Goal: Task Accomplishment & Management: Complete application form

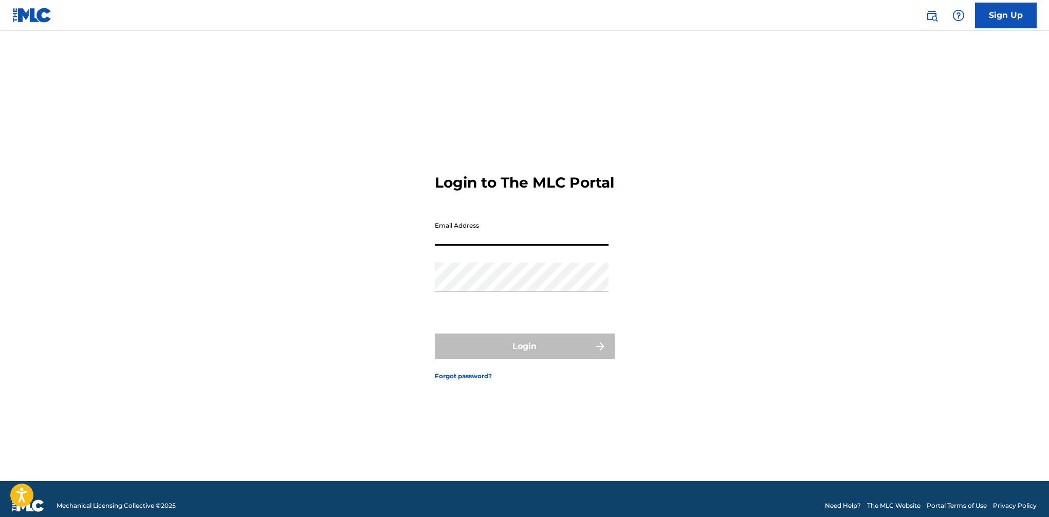
click at [477, 243] on input "Email Address" at bounding box center [522, 230] width 174 height 29
click at [475, 242] on input "Email Address" at bounding box center [522, 230] width 174 height 29
type input "[EMAIL_ADDRESS][DOMAIN_NAME]"
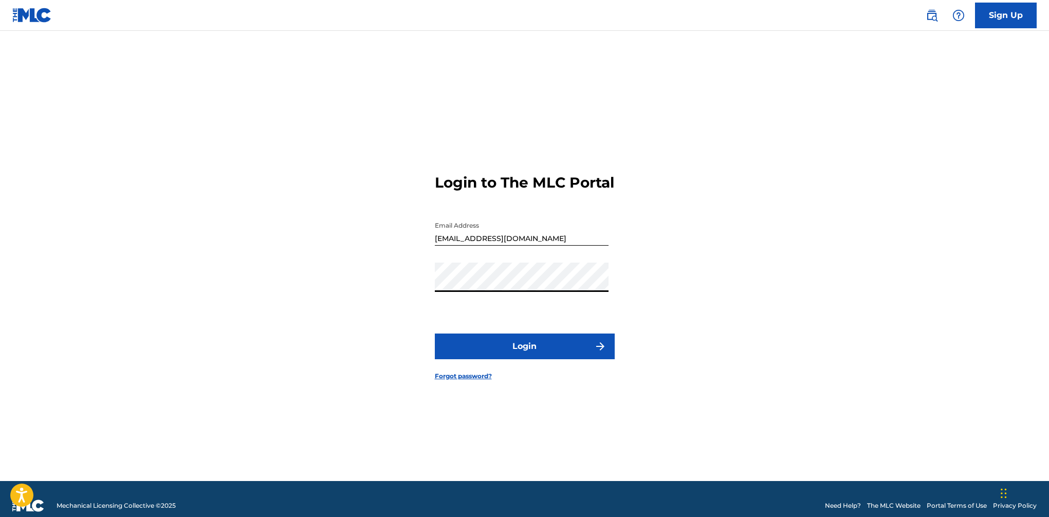
click at [435, 334] on button "Login" at bounding box center [525, 347] width 180 height 26
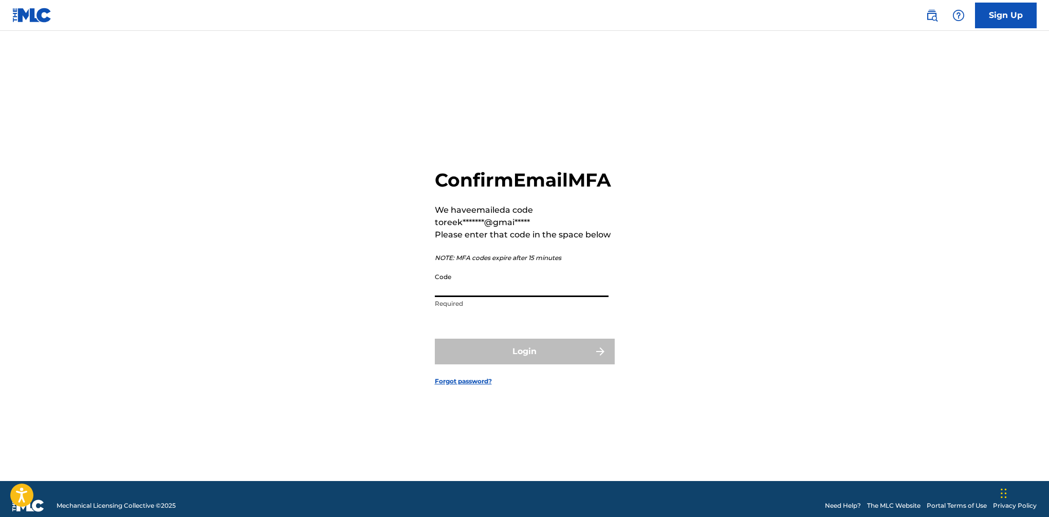
click at [490, 292] on input "Code" at bounding box center [522, 282] width 174 height 29
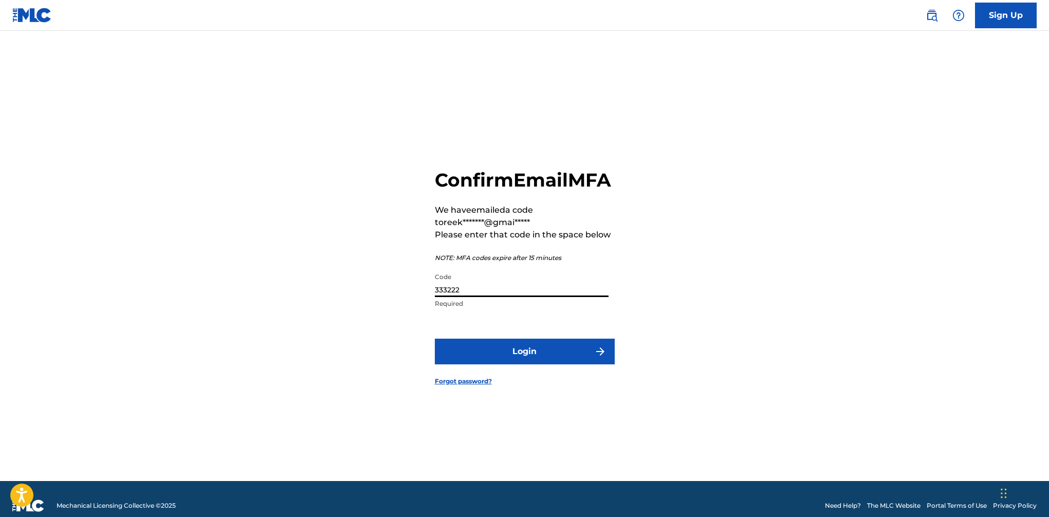
type input "333222"
click at [541, 359] on button "Login" at bounding box center [525, 352] width 180 height 26
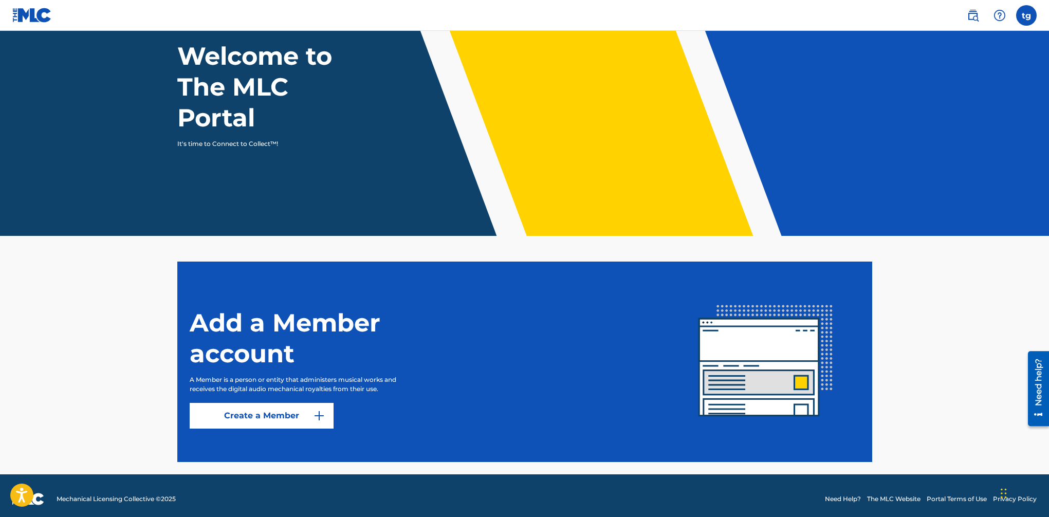
scroll to position [72, 0]
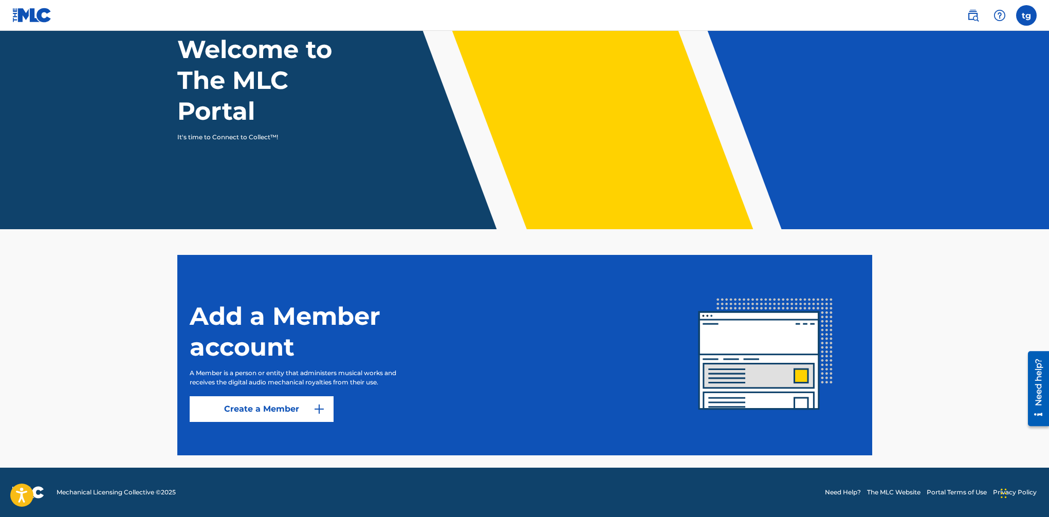
click at [319, 411] on img at bounding box center [319, 409] width 12 height 12
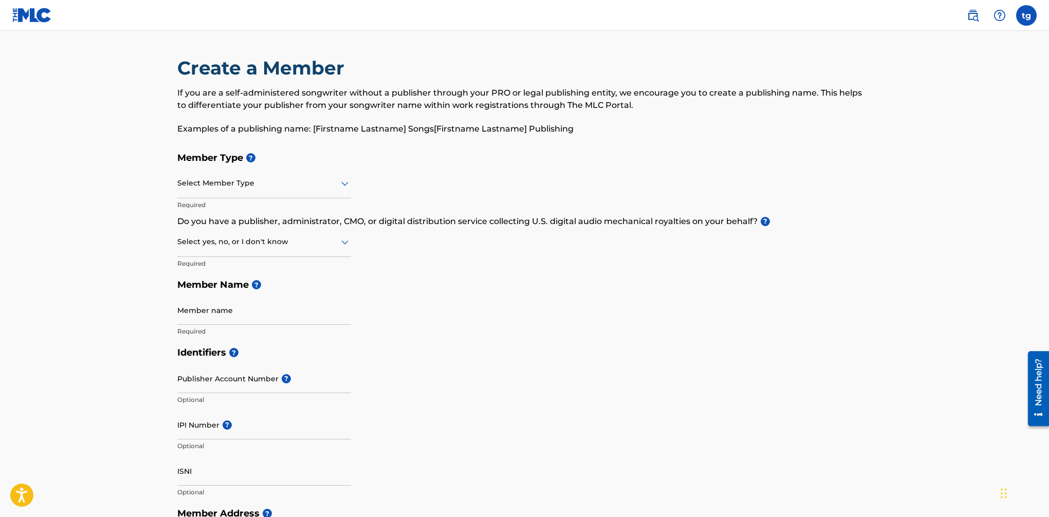
click at [1028, 17] on label at bounding box center [1026, 15] width 21 height 21
click at [1026, 15] on input "tg [PERSON_NAME] [EMAIL_ADDRESS][DOMAIN_NAME] Notification Preferences Profile …" at bounding box center [1026, 15] width 0 height 0
click at [738, 67] on div "Create a Member If you are a self-administered songwriter without a publisher t…" at bounding box center [524, 102] width 695 height 90
click at [1027, 20] on label at bounding box center [1026, 15] width 21 height 21
click at [1026, 15] on input "tg [PERSON_NAME] [EMAIL_ADDRESS][DOMAIN_NAME] Notification Preferences Profile …" at bounding box center [1026, 15] width 0 height 0
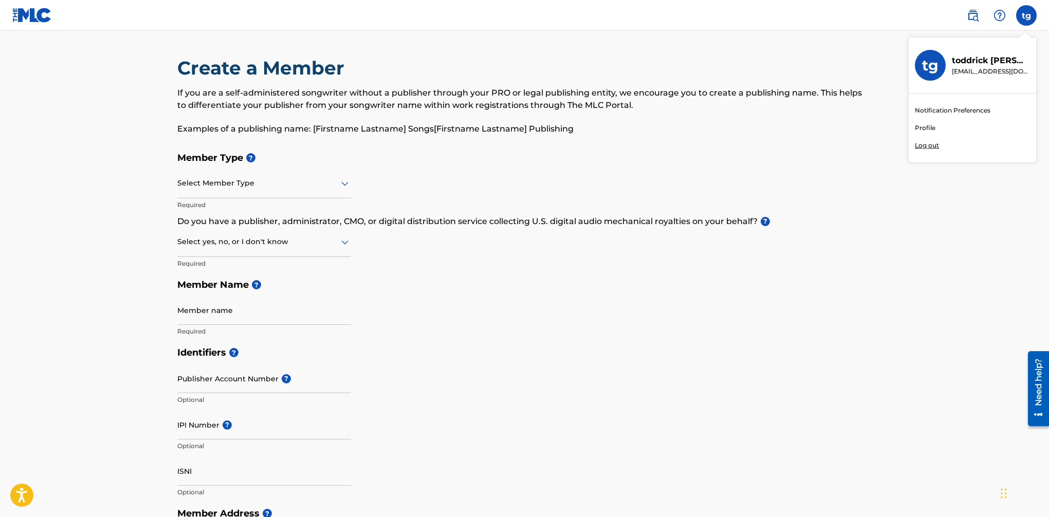
click at [930, 127] on link "Profile" at bounding box center [925, 127] width 21 height 9
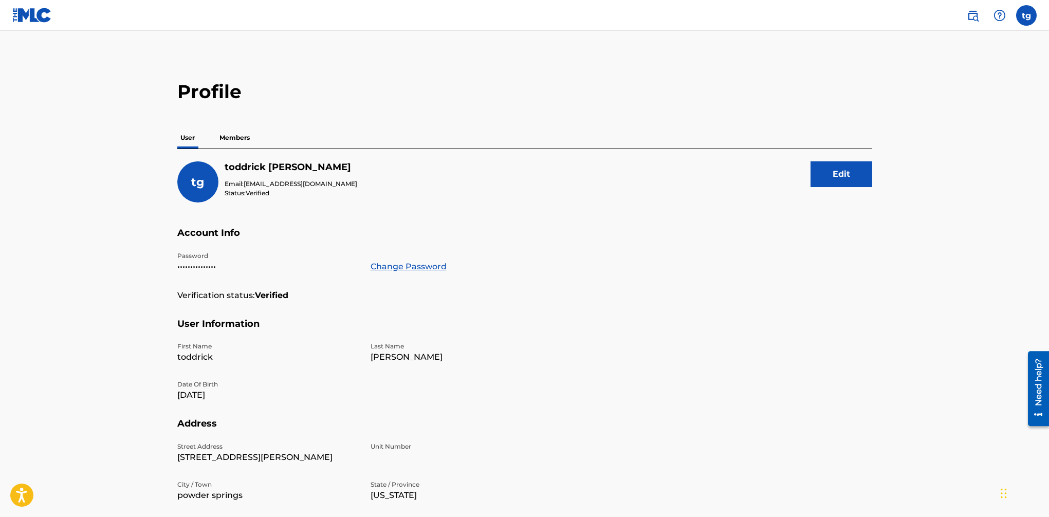
click at [237, 133] on p "Members" at bounding box center [234, 138] width 36 height 22
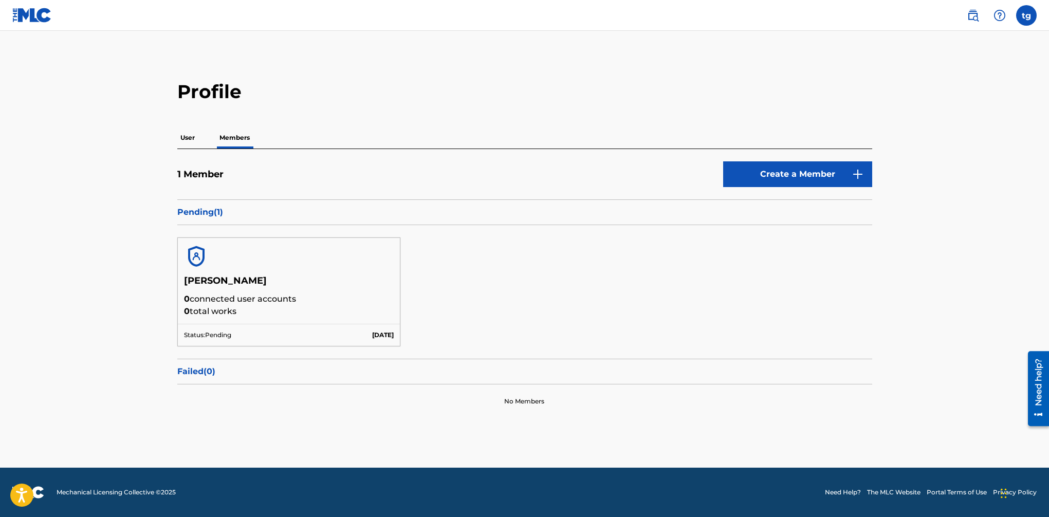
click at [379, 323] on div "[PERSON_NAME] 0 connected user accounts 0 total works" at bounding box center [289, 299] width 223 height 49
drag, startPoint x: 379, startPoint y: 323, endPoint x: 385, endPoint y: 306, distance: 18.0
click at [379, 323] on div "[PERSON_NAME] 0 connected user accounts 0 total works" at bounding box center [289, 299] width 223 height 49
drag, startPoint x: 216, startPoint y: 224, endPoint x: 213, endPoint y: 232, distance: 8.6
click at [216, 224] on div "Pending ( 1 )" at bounding box center [524, 212] width 695 height 26
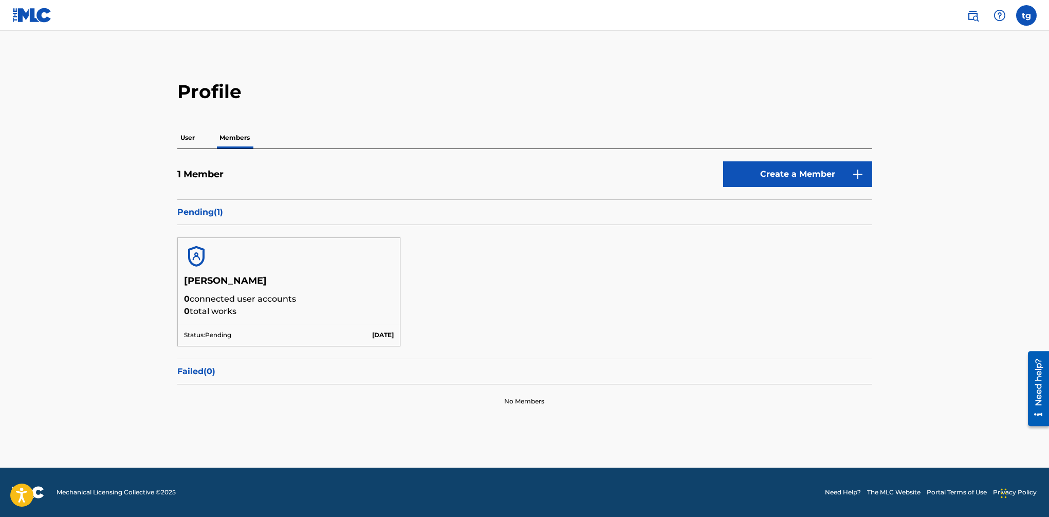
click at [766, 178] on link "Create a Member" at bounding box center [797, 174] width 149 height 26
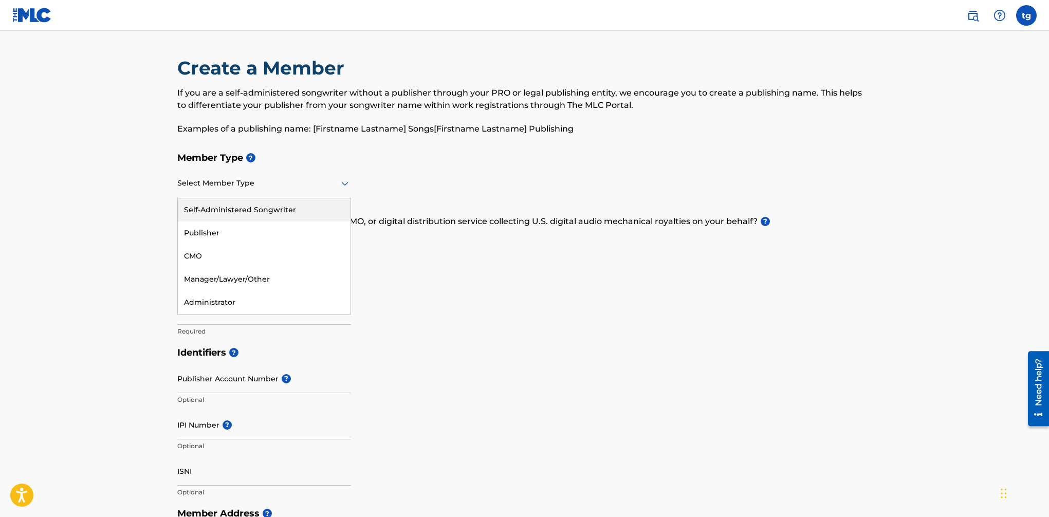
click at [261, 187] on div at bounding box center [264, 183] width 174 height 13
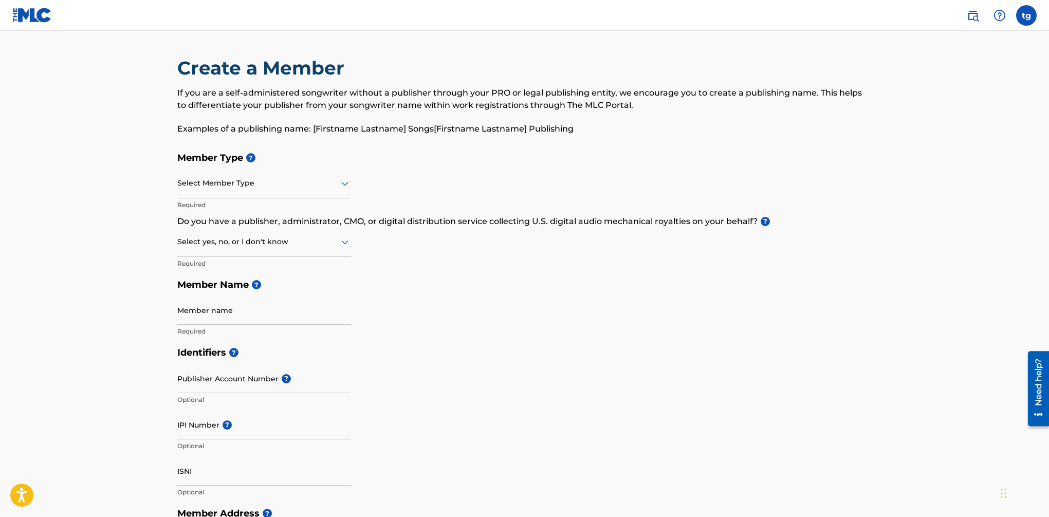
click at [213, 194] on div "Select Member Type" at bounding box center [264, 183] width 174 height 29
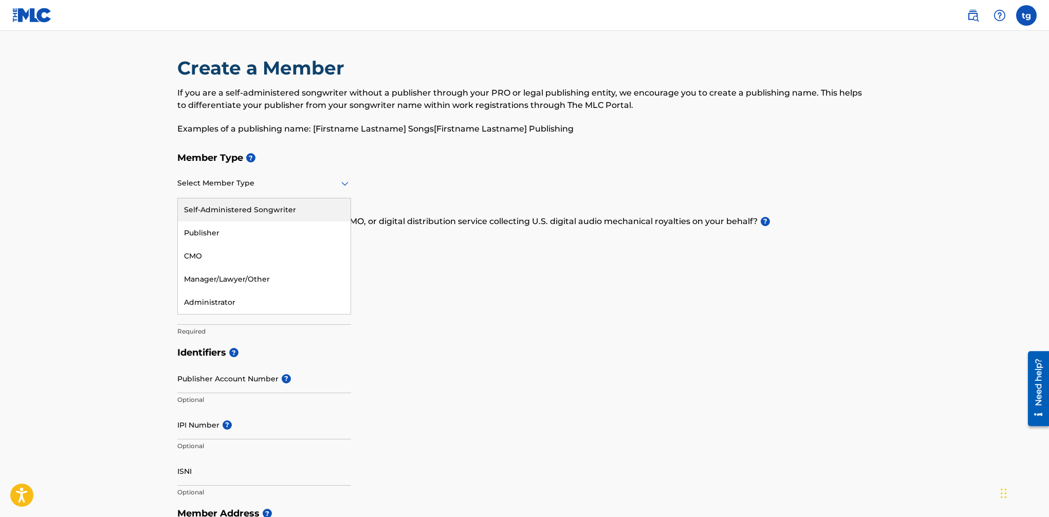
click at [226, 210] on div "Self-Administered Songwriter" at bounding box center [264, 209] width 173 height 23
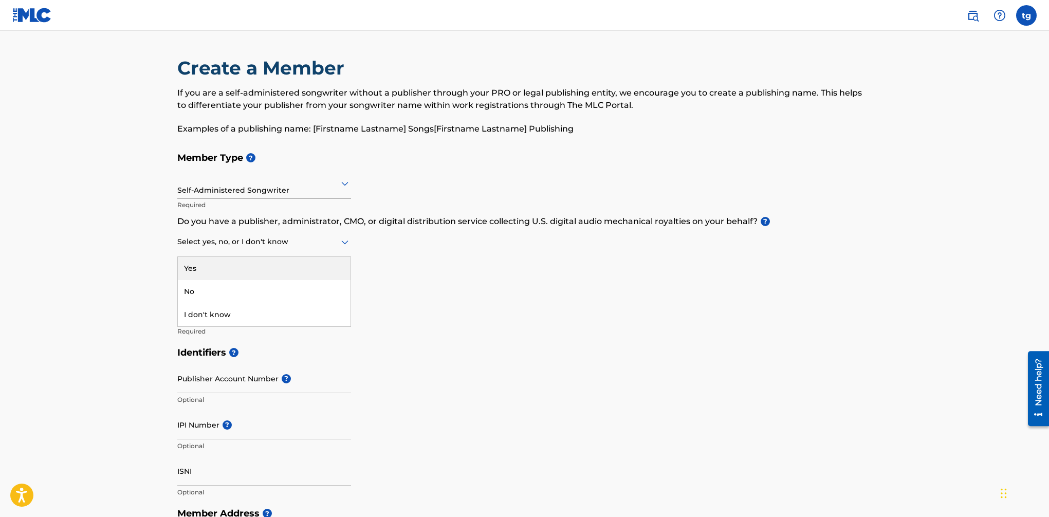
click at [223, 241] on div at bounding box center [264, 241] width 174 height 13
click at [217, 265] on div "Yes" at bounding box center [264, 268] width 173 height 23
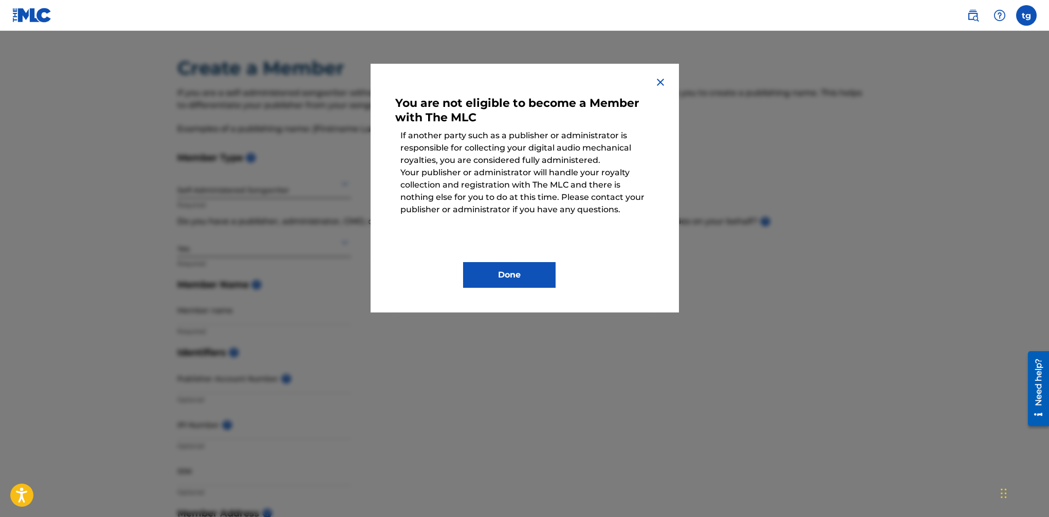
click at [527, 280] on button "Done" at bounding box center [509, 275] width 93 height 26
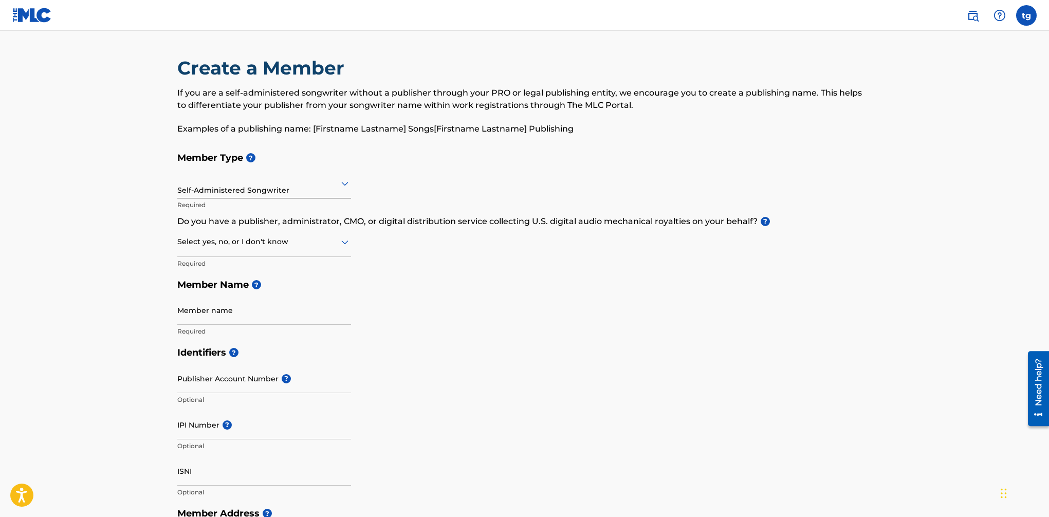
click at [302, 245] on div at bounding box center [264, 241] width 174 height 13
click at [262, 297] on div "No" at bounding box center [264, 291] width 173 height 23
click at [215, 313] on input "Member name" at bounding box center [264, 310] width 174 height 29
type input "Toddrick"
type input "[STREET_ADDRESS]"
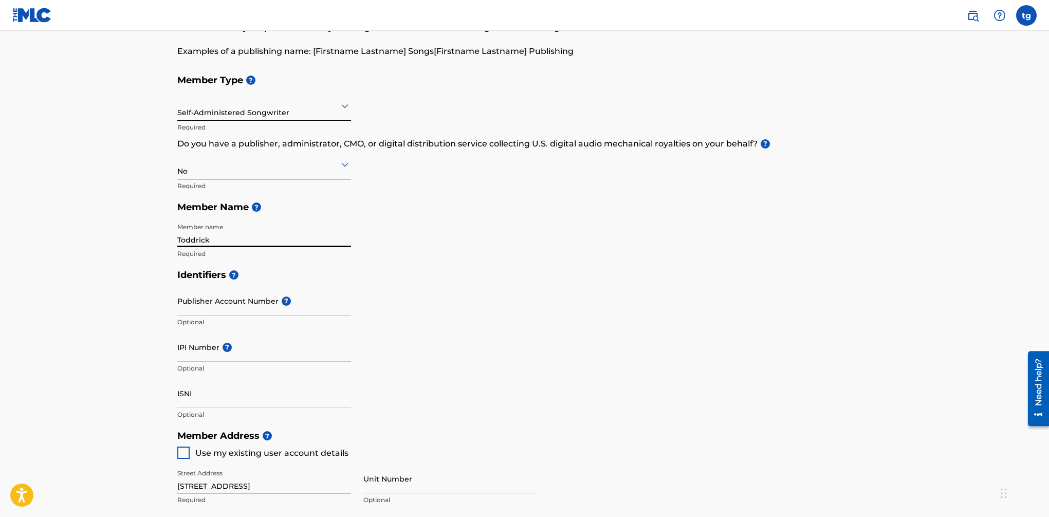
scroll to position [82, 0]
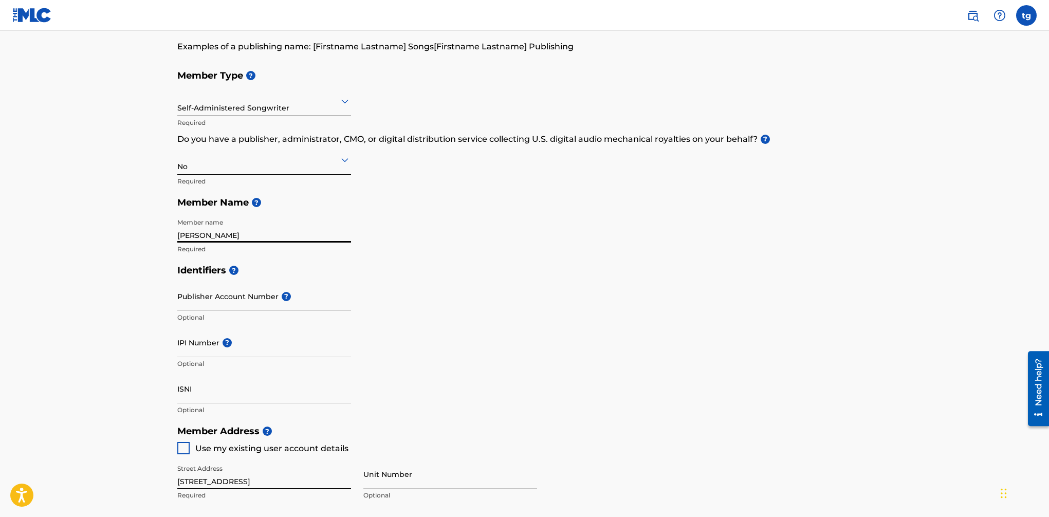
type input "[PERSON_NAME]"
click at [476, 237] on div "Member Type ? Self-Administered Songwriter Required Do you have a publisher, ad…" at bounding box center [524, 162] width 695 height 195
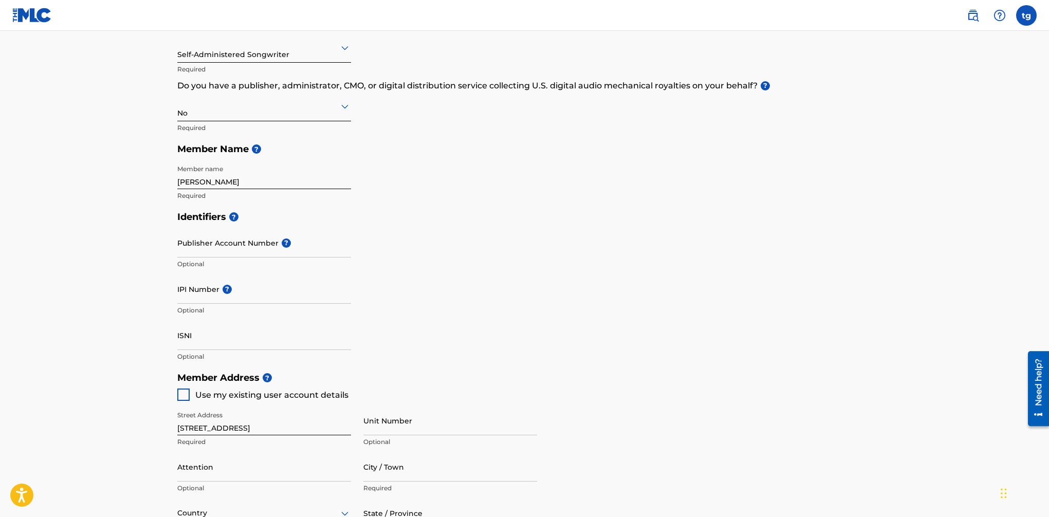
scroll to position [136, 0]
click at [219, 249] on input "Publisher Account Number ?" at bounding box center [264, 242] width 174 height 29
paste input "550174513"
type input "550174513"
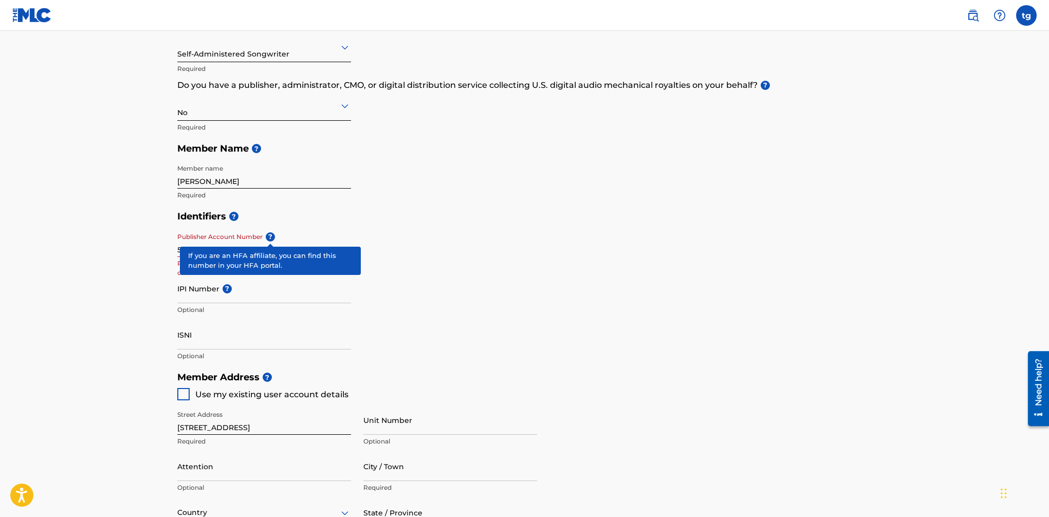
click at [266, 237] on span "?" at bounding box center [270, 236] width 9 height 9
click at [266, 237] on input "550174513" at bounding box center [264, 242] width 174 height 29
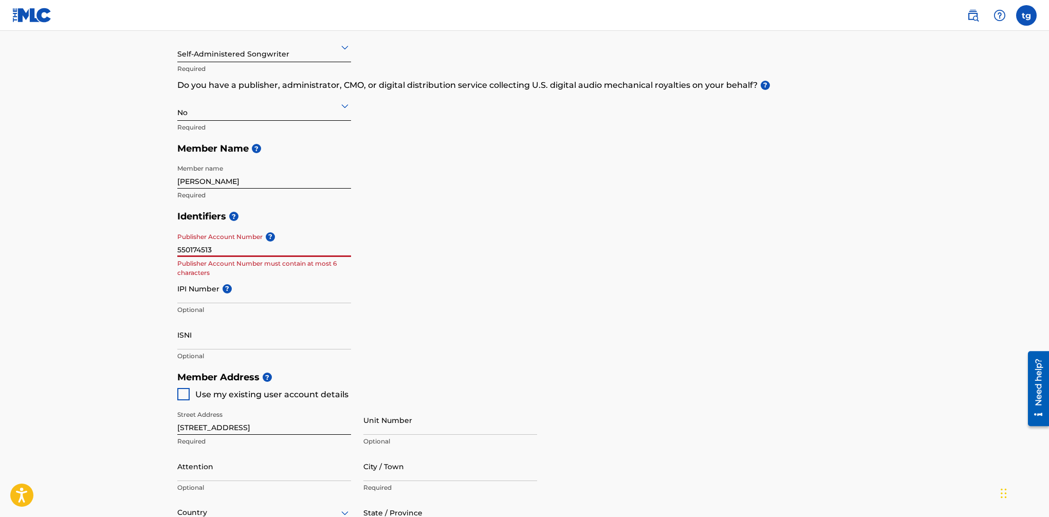
click at [383, 198] on div "Member Type ? Self-Administered Songwriter Required Do you have a publisher, ad…" at bounding box center [524, 108] width 695 height 195
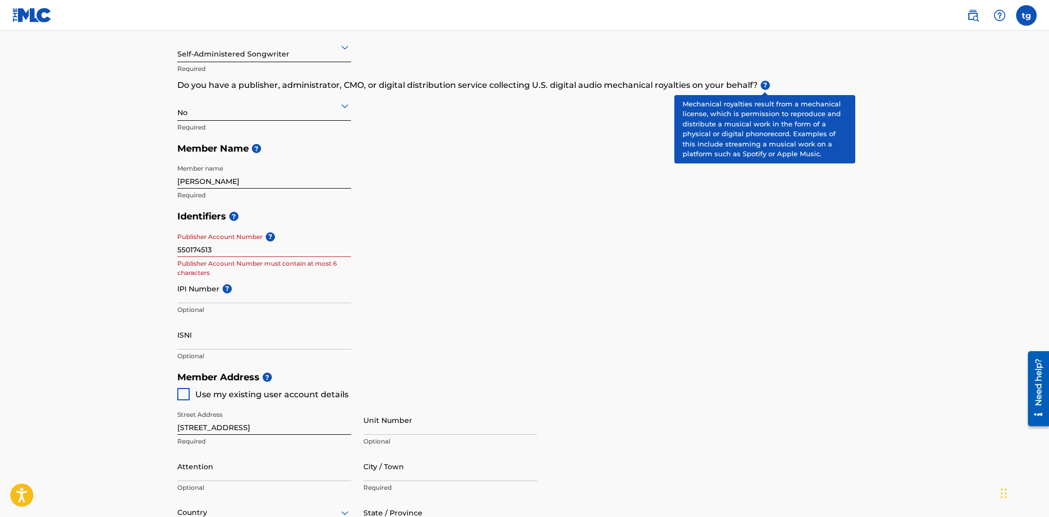
click at [764, 84] on span "?" at bounding box center [765, 85] width 9 height 9
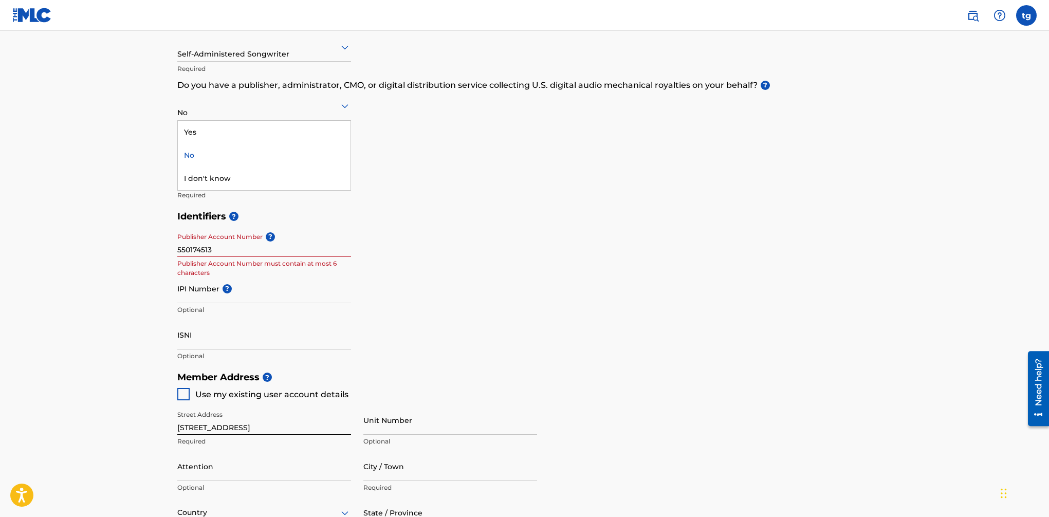
click at [242, 107] on div at bounding box center [264, 105] width 174 height 13
click at [218, 126] on div "Yes" at bounding box center [264, 132] width 173 height 23
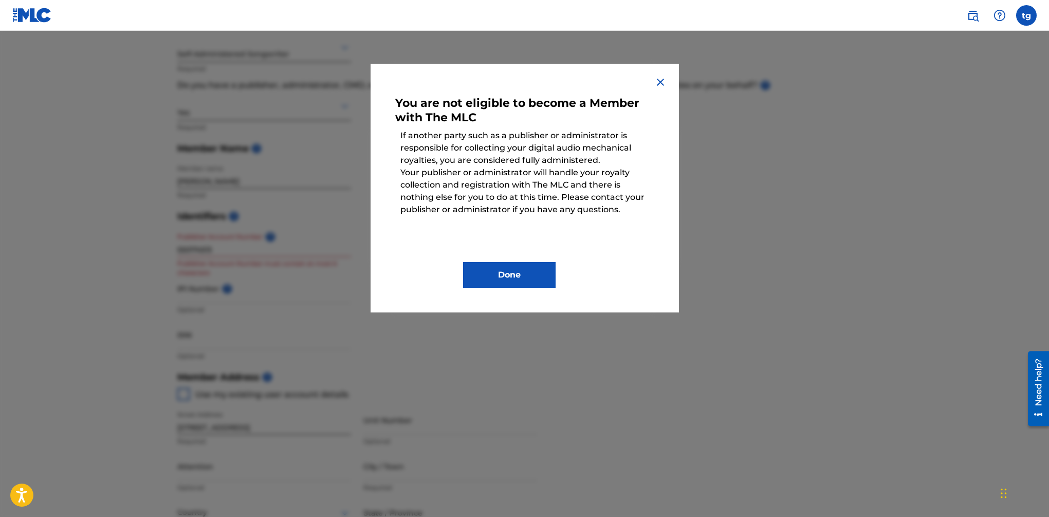
click at [658, 81] on img at bounding box center [660, 82] width 12 height 12
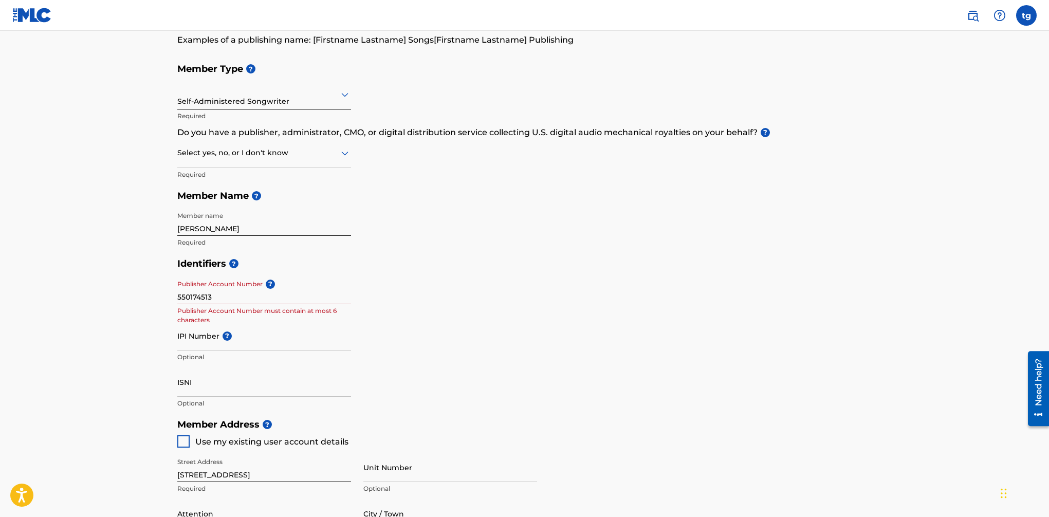
scroll to position [87, 0]
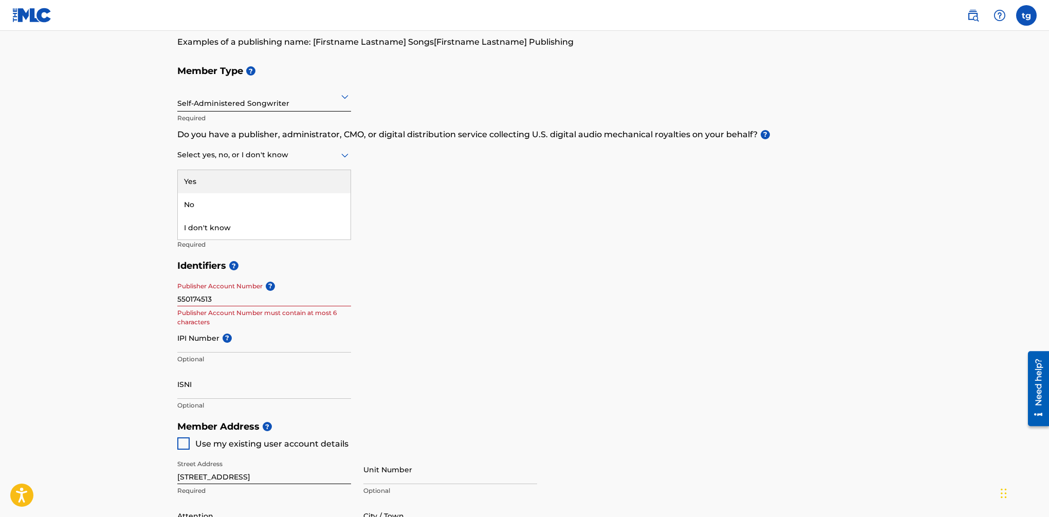
click at [274, 153] on div at bounding box center [264, 155] width 174 height 13
click at [241, 204] on div "No" at bounding box center [264, 204] width 173 height 23
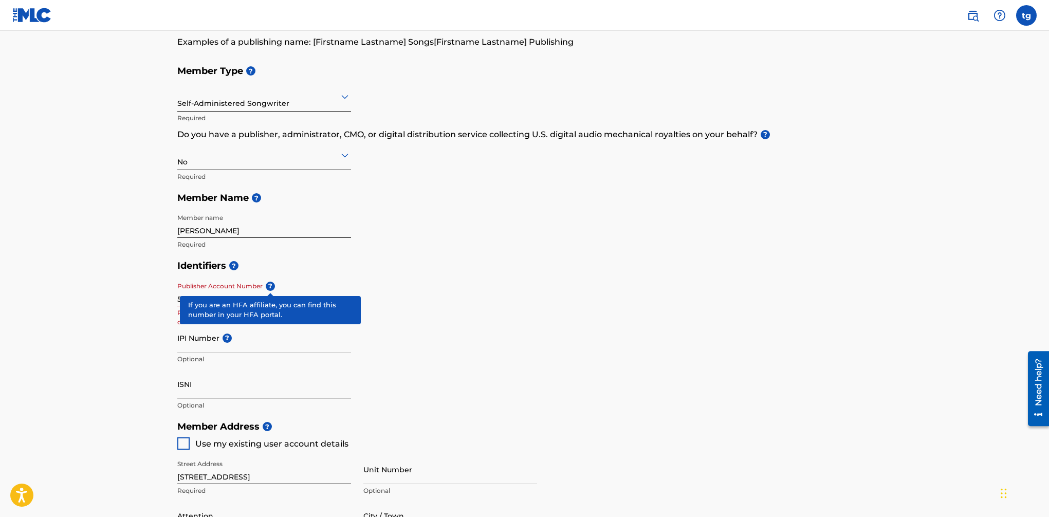
click at [270, 287] on span "?" at bounding box center [270, 286] width 9 height 9
click at [270, 287] on input "550174513" at bounding box center [264, 291] width 174 height 29
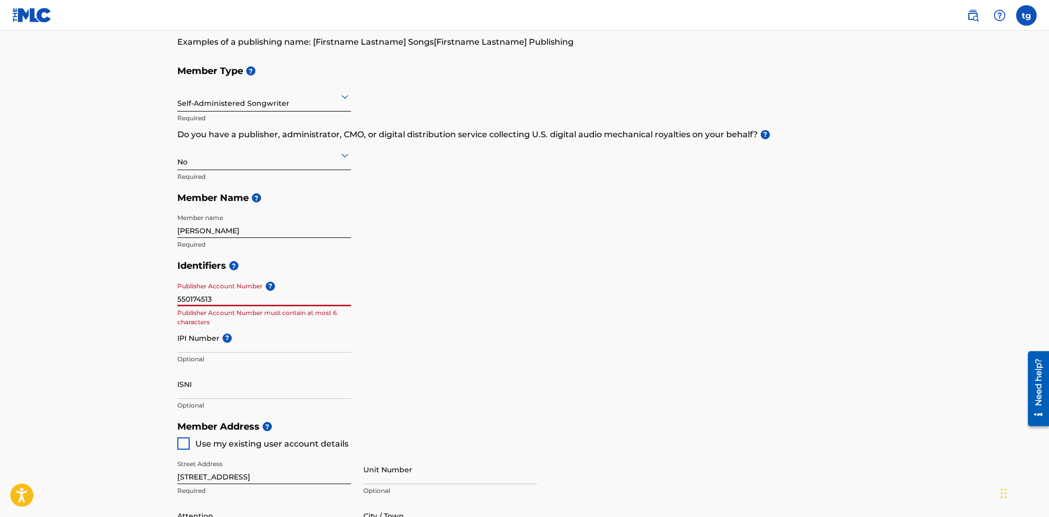
click at [242, 296] on input "550174513" at bounding box center [264, 291] width 174 height 29
click at [242, 335] on input "IPI Number ?" at bounding box center [264, 337] width 174 height 29
click at [201, 384] on input "ISNI" at bounding box center [264, 384] width 174 height 29
click at [206, 348] on input "IPI Number ?" at bounding box center [264, 337] width 174 height 29
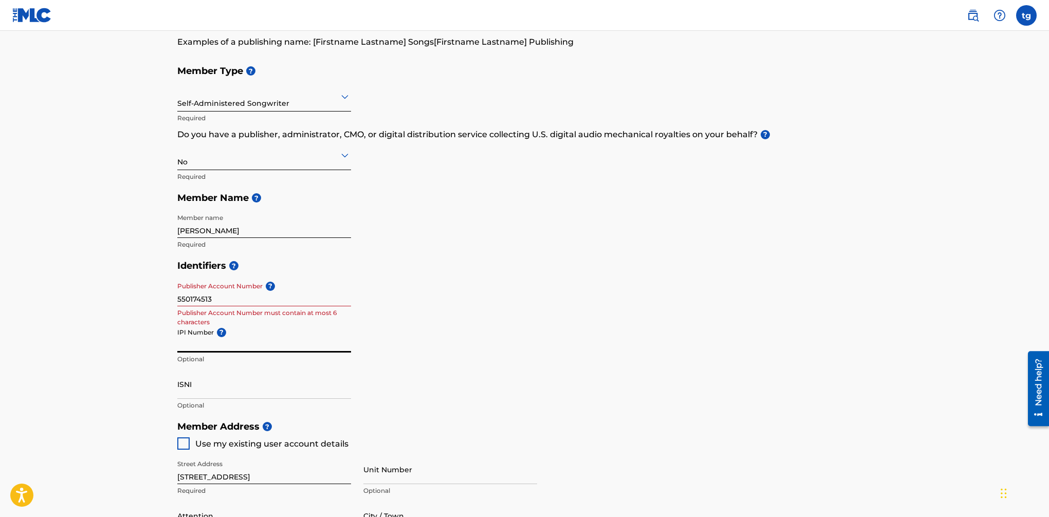
paste input "00623546651"
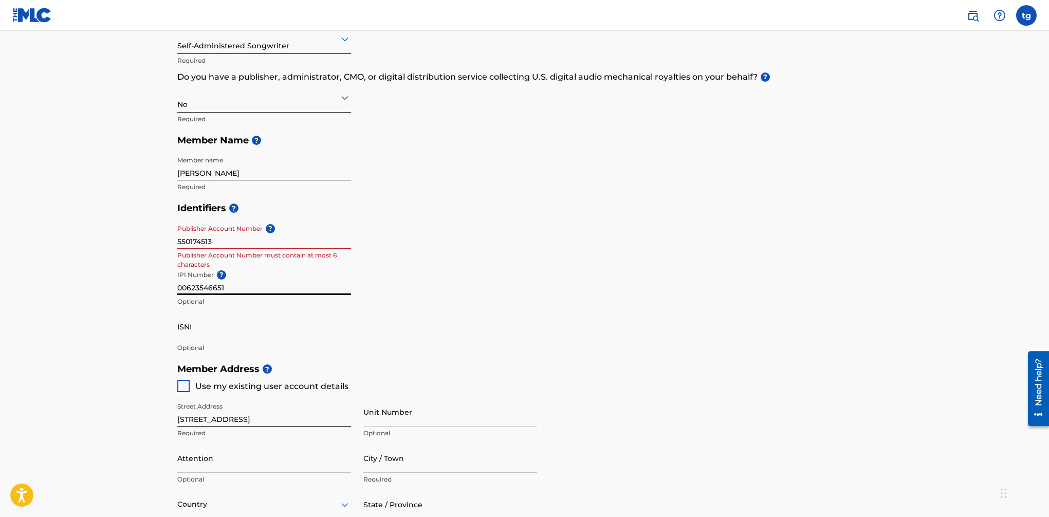
scroll to position [145, 0]
type input "00623546651"
click at [247, 333] on input "ISNI" at bounding box center [264, 325] width 174 height 29
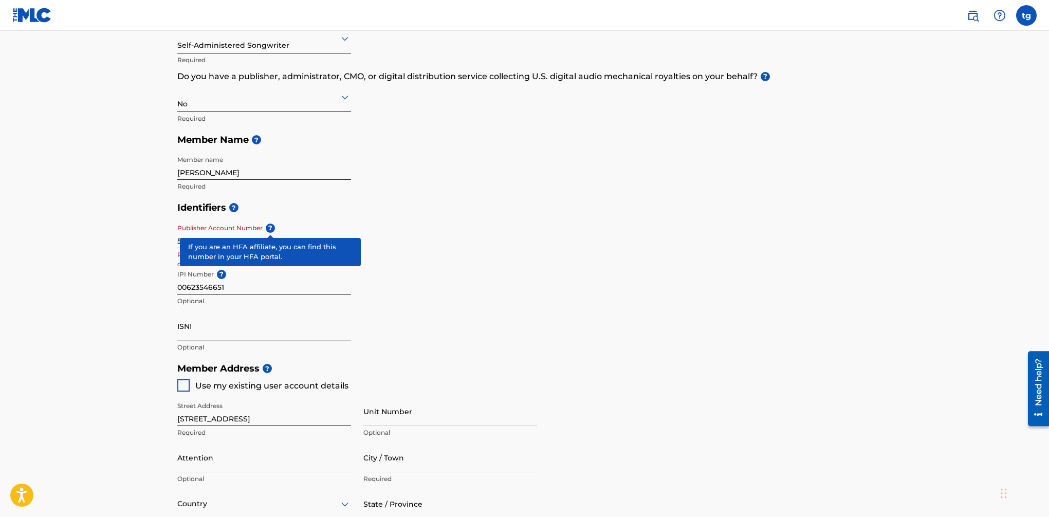
click at [268, 228] on span "?" at bounding box center [270, 228] width 9 height 9
click at [268, 228] on input "550174513" at bounding box center [264, 233] width 174 height 29
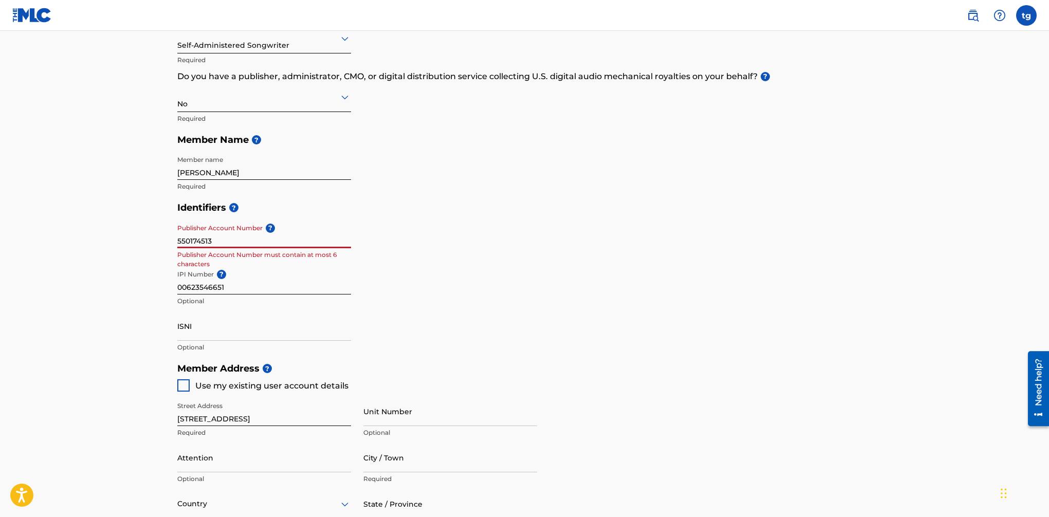
click at [372, 222] on div "Identifiers ? Publisher Account Number ? 550174513 Publisher Account Number mus…" at bounding box center [524, 277] width 695 height 161
drag, startPoint x: 268, startPoint y: 244, endPoint x: 149, endPoint y: 246, distance: 119.3
click at [150, 246] on main "Create a Member If you are a self-administered songwriter without a publisher t…" at bounding box center [524, 347] width 1049 height 923
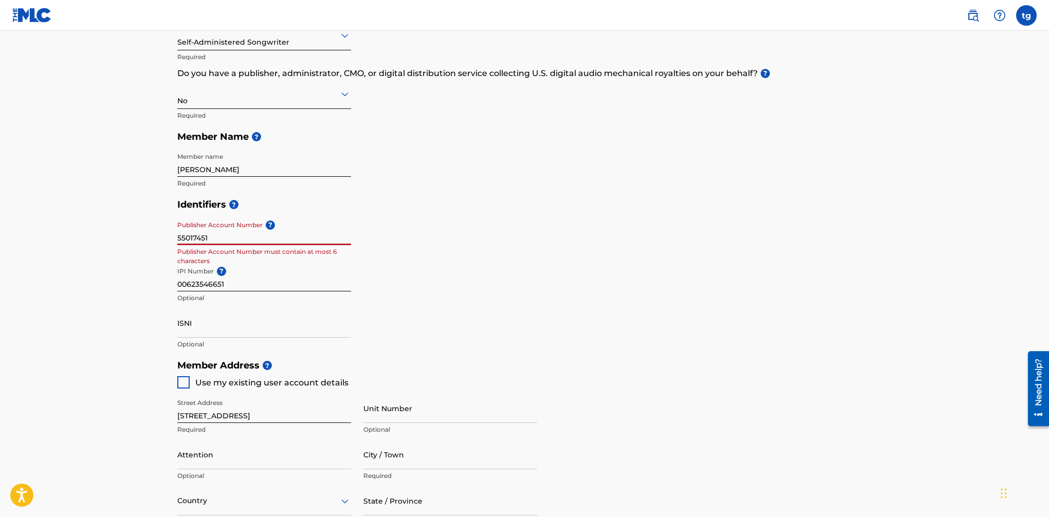
scroll to position [149, 0]
type input "550174"
click at [210, 233] on input "550174" at bounding box center [264, 229] width 174 height 29
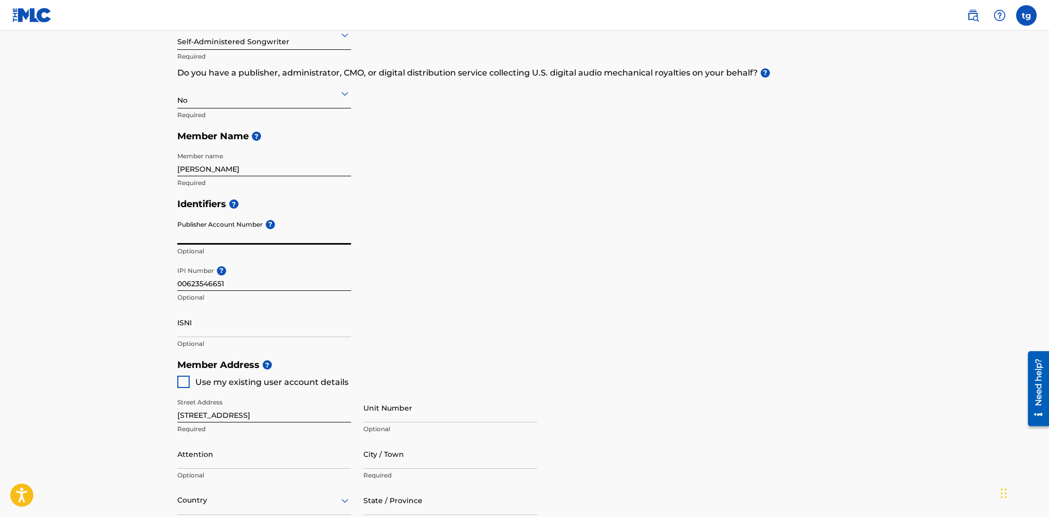
click at [259, 327] on input "ISNI" at bounding box center [264, 322] width 174 height 29
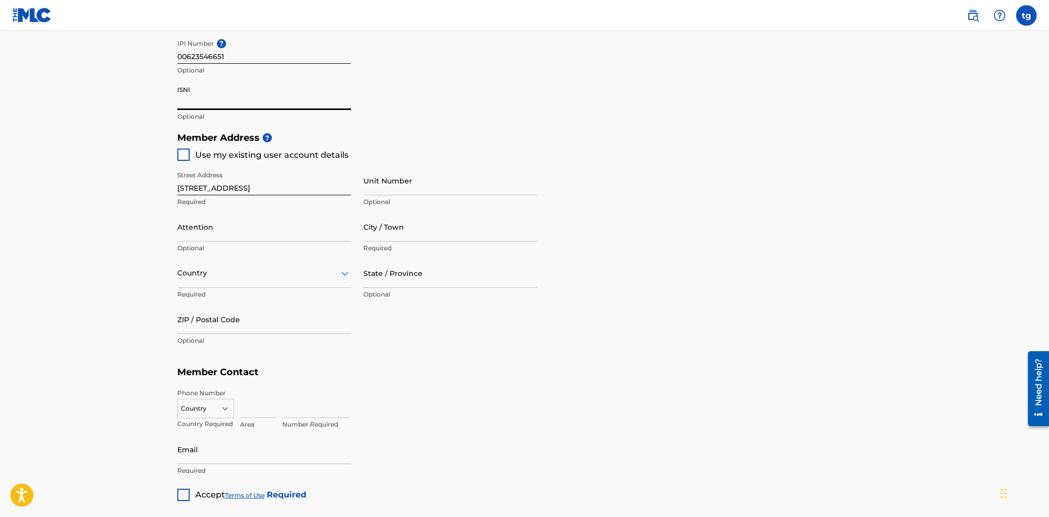
scroll to position [378, 0]
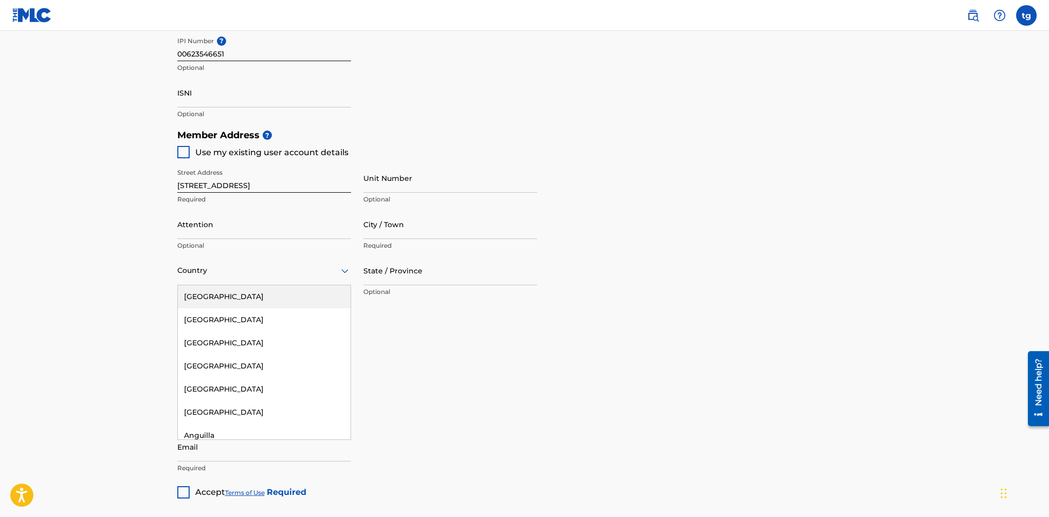
click at [277, 274] on div at bounding box center [264, 270] width 174 height 13
click at [242, 299] on div "[GEOGRAPHIC_DATA]" at bounding box center [264, 296] width 173 height 23
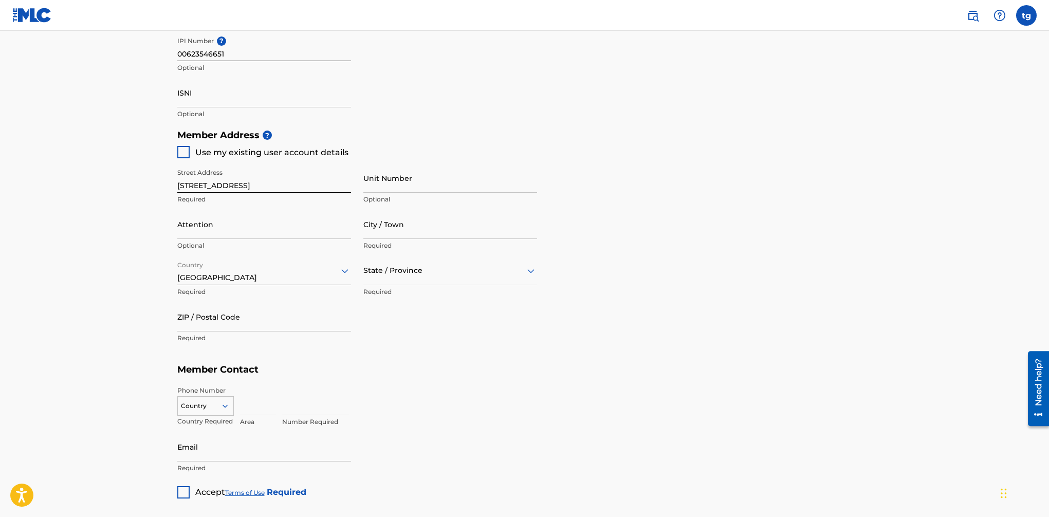
click at [384, 229] on input "City / Town" at bounding box center [450, 224] width 174 height 29
click at [425, 233] on input "City / Town" at bounding box center [450, 223] width 174 height 29
type input "[GEOGRAPHIC_DATA]"
type input "Toddrick"
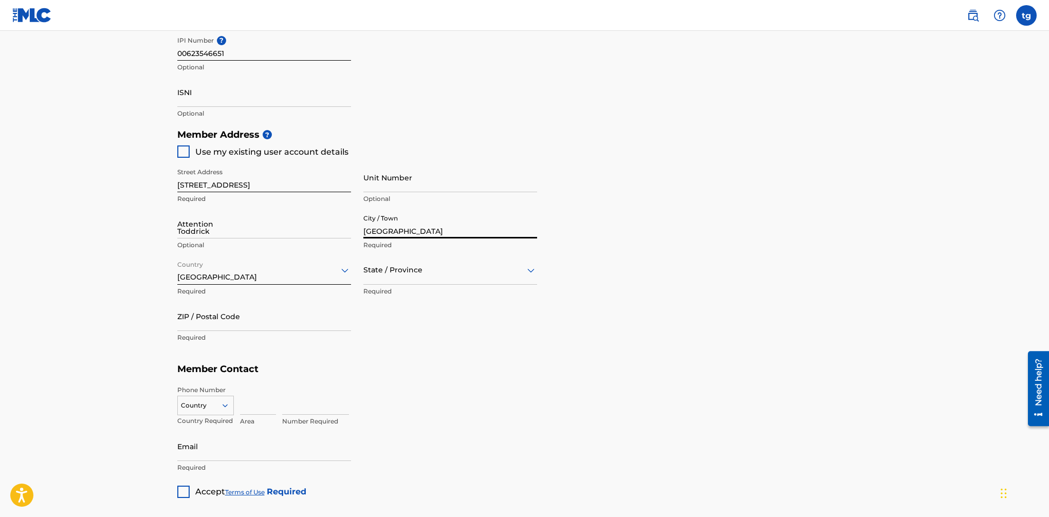
type input "[GEOGRAPHIC_DATA]"
type input "GA"
type input "30135"
type input "305"
type input "5883456"
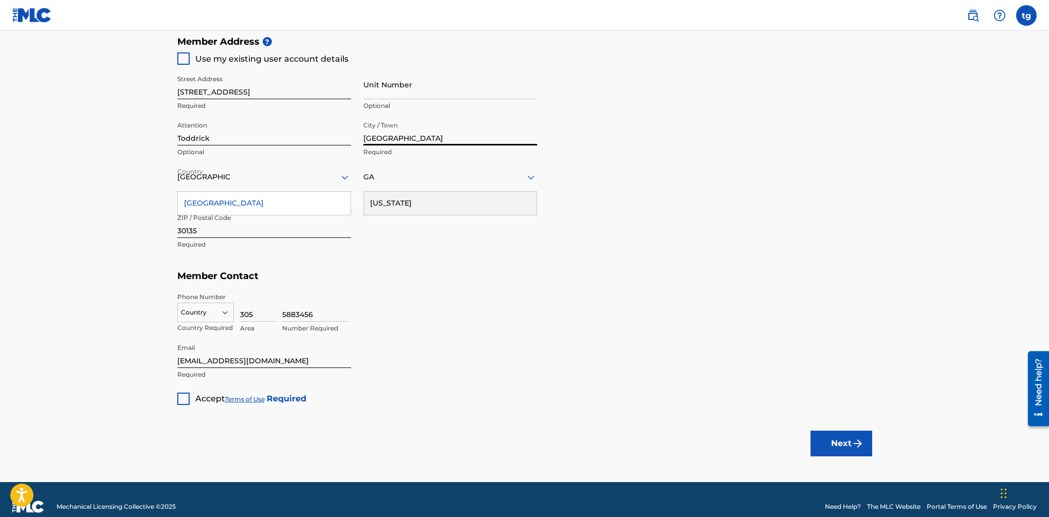
scroll to position [473, 0]
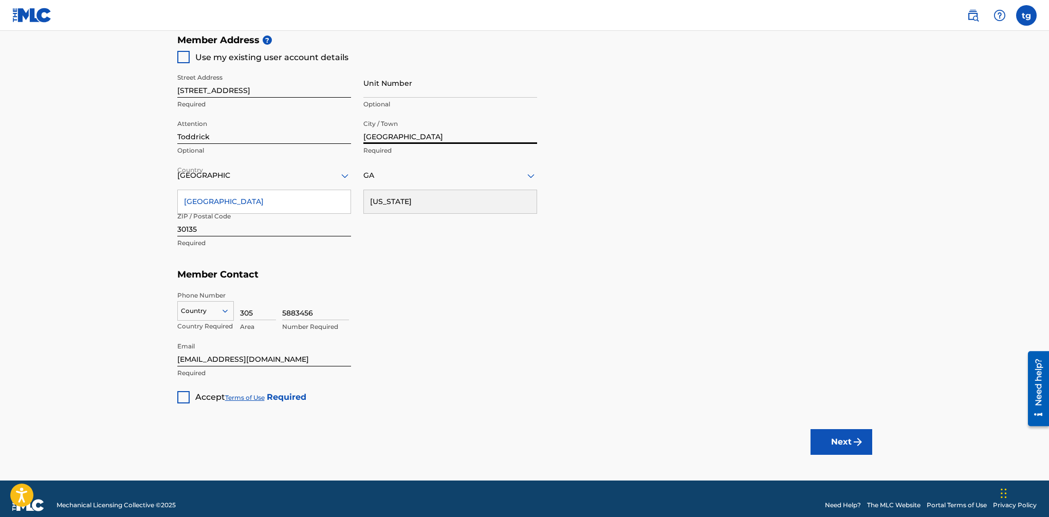
click at [380, 197] on div "[US_STATE]" at bounding box center [450, 201] width 173 height 23
click at [386, 181] on div at bounding box center [450, 175] width 174 height 13
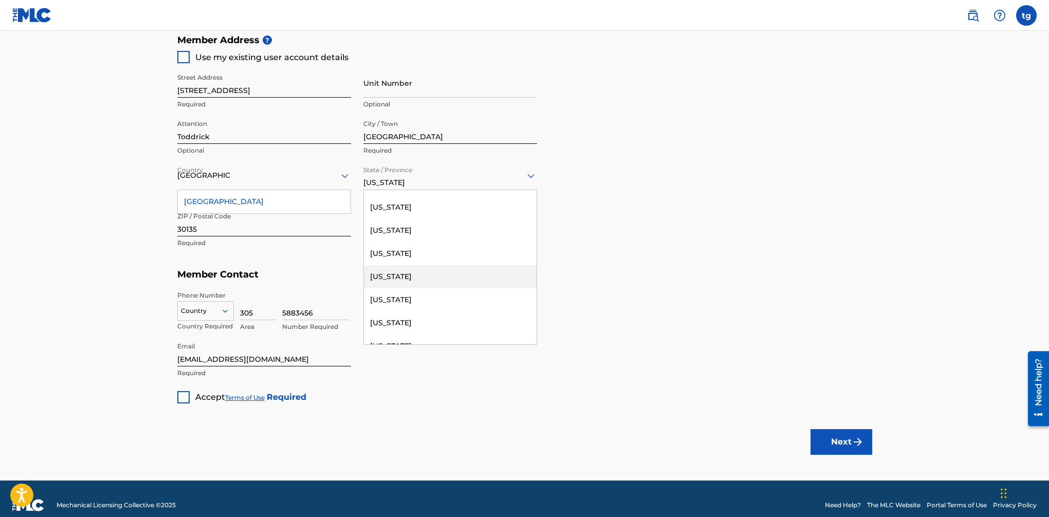
scroll to position [248, 0]
click at [395, 207] on div "[US_STATE]" at bounding box center [450, 207] width 173 height 23
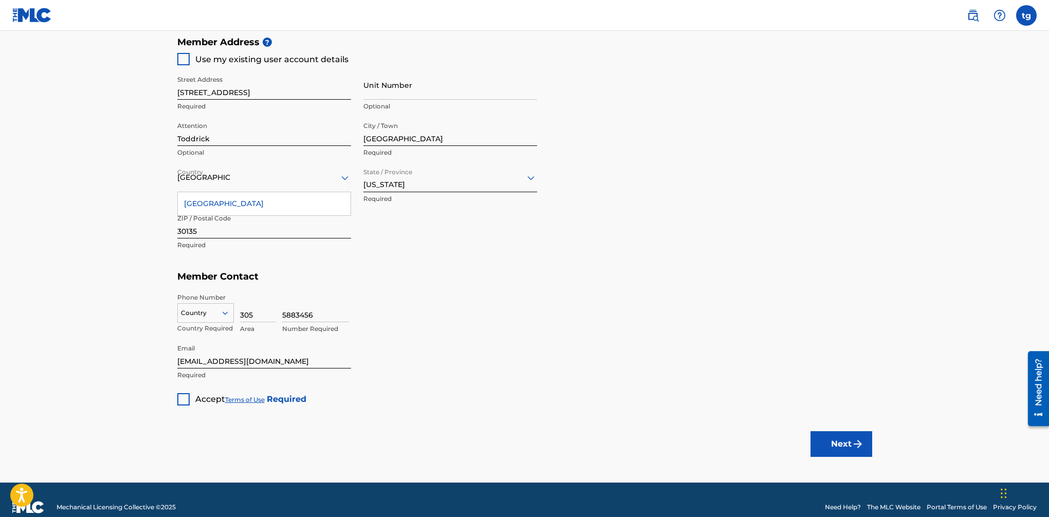
scroll to position [486, 0]
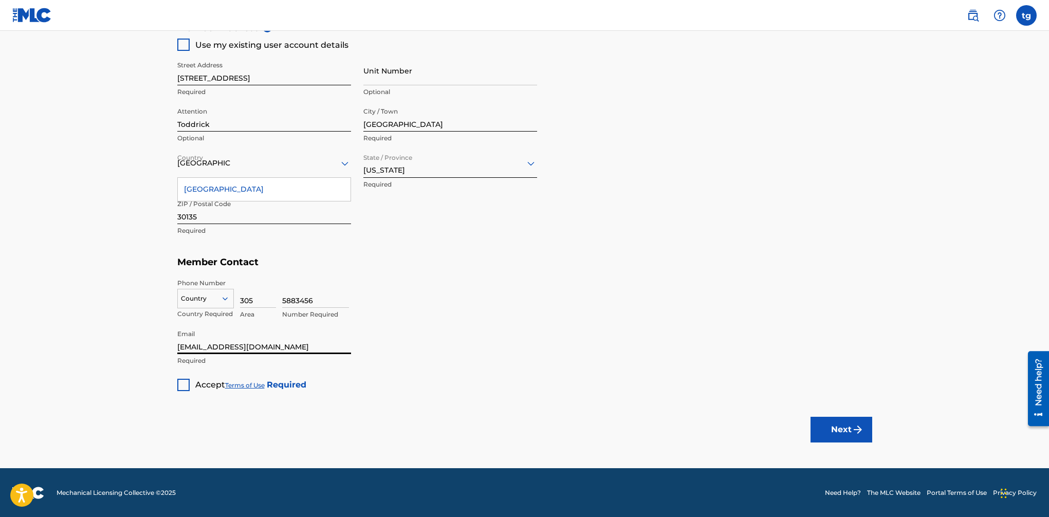
drag, startPoint x: 257, startPoint y: 346, endPoint x: 66, endPoint y: 353, distance: 191.3
click at [65, 353] on main "Create a Member If you are a self-administered songwriter without a publisher t…" at bounding box center [524, 6] width 1049 height 923
click at [185, 344] on input "[EMAIL_ADDRESS][DOMAIN_NAME]" at bounding box center [264, 339] width 174 height 29
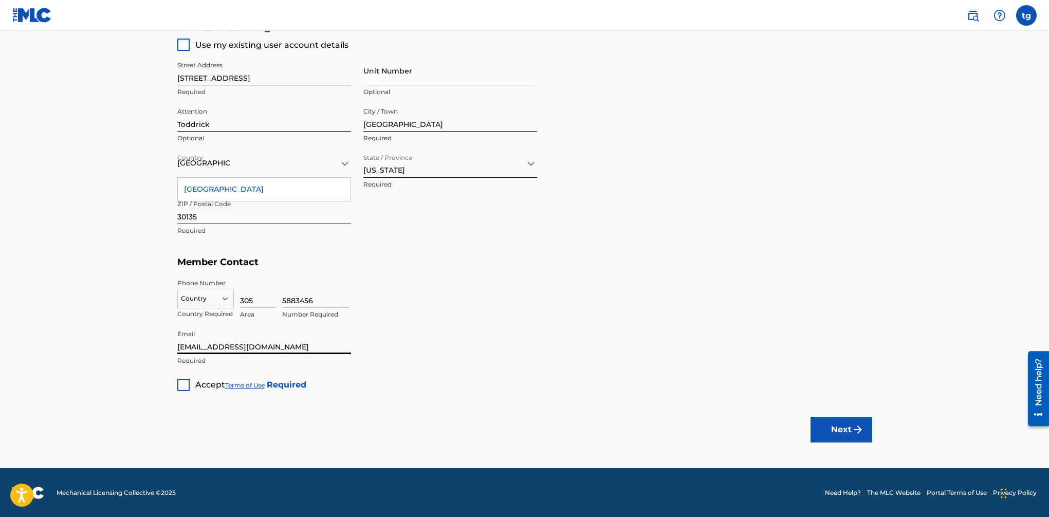
type input "[EMAIL_ADDRESS][DOMAIN_NAME]"
click at [157, 374] on main "Create a Member If you are a self-administered songwriter without a publisher t…" at bounding box center [524, 6] width 1049 height 923
click at [184, 388] on div at bounding box center [183, 385] width 12 height 12
click at [833, 425] on button "Next" at bounding box center [842, 430] width 62 height 26
click at [203, 300] on div at bounding box center [206, 298] width 56 height 11
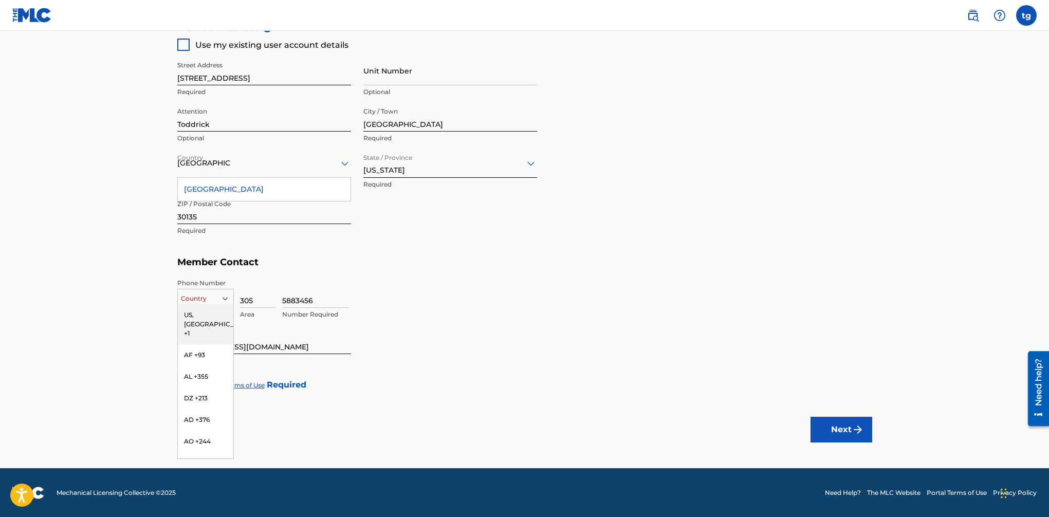
scroll to position [485, 0]
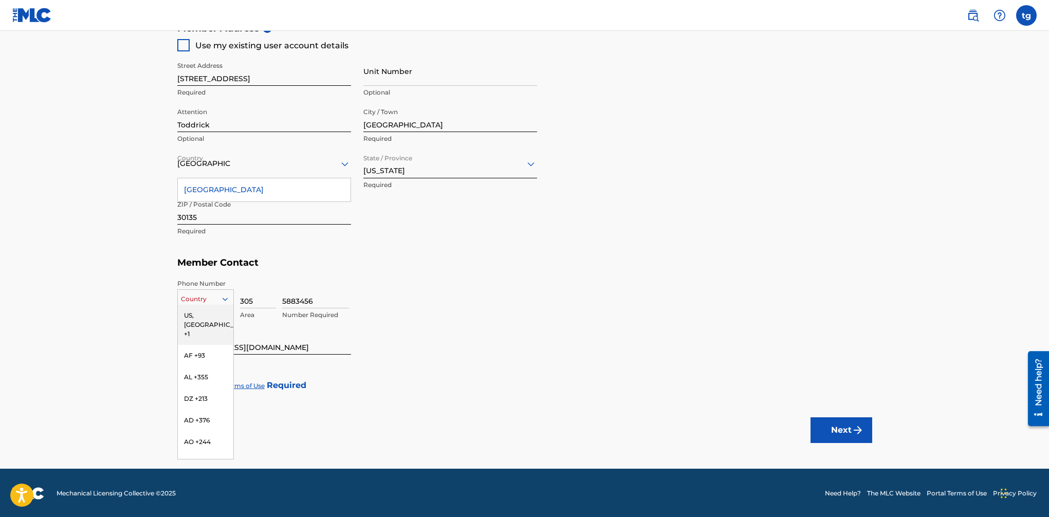
click at [204, 319] on div "US, [GEOGRAPHIC_DATA] +1" at bounding box center [206, 325] width 56 height 40
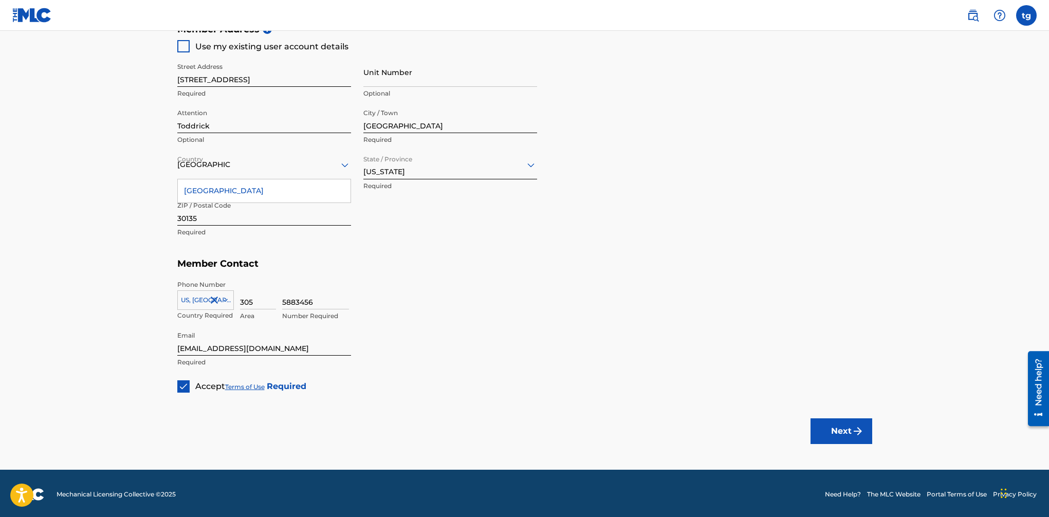
click at [862, 434] on img "submit" at bounding box center [858, 431] width 12 height 12
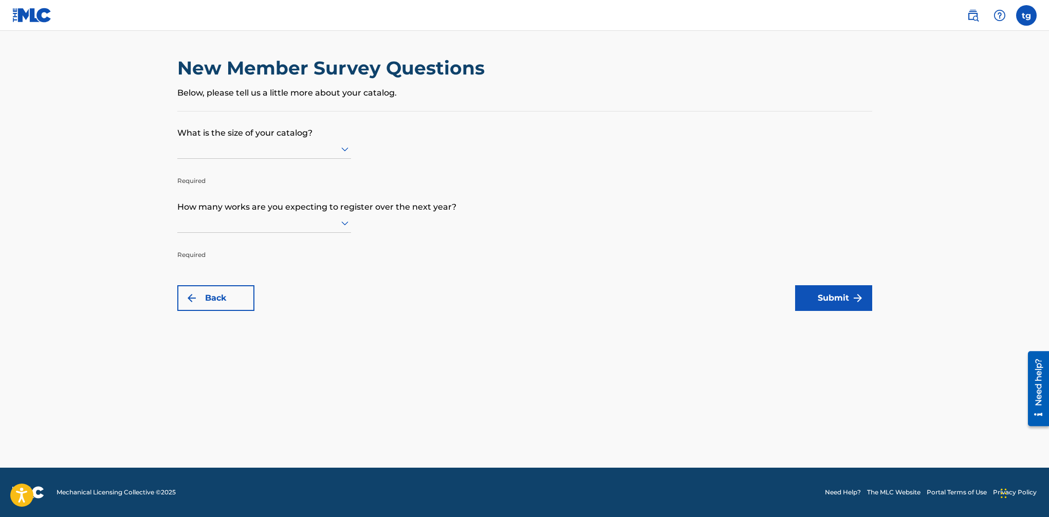
click at [255, 151] on div at bounding box center [264, 148] width 174 height 13
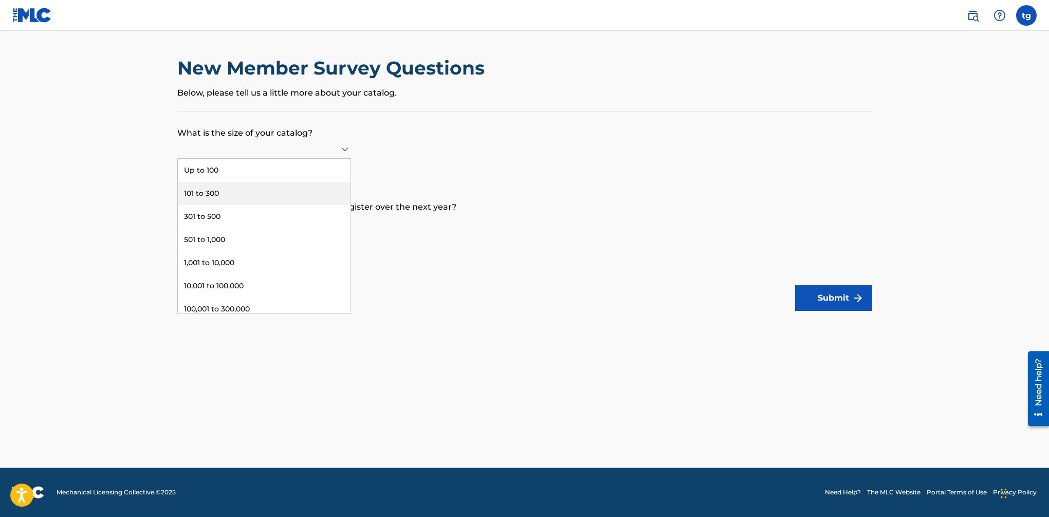
click at [219, 194] on div "101 to 300" at bounding box center [264, 193] width 173 height 23
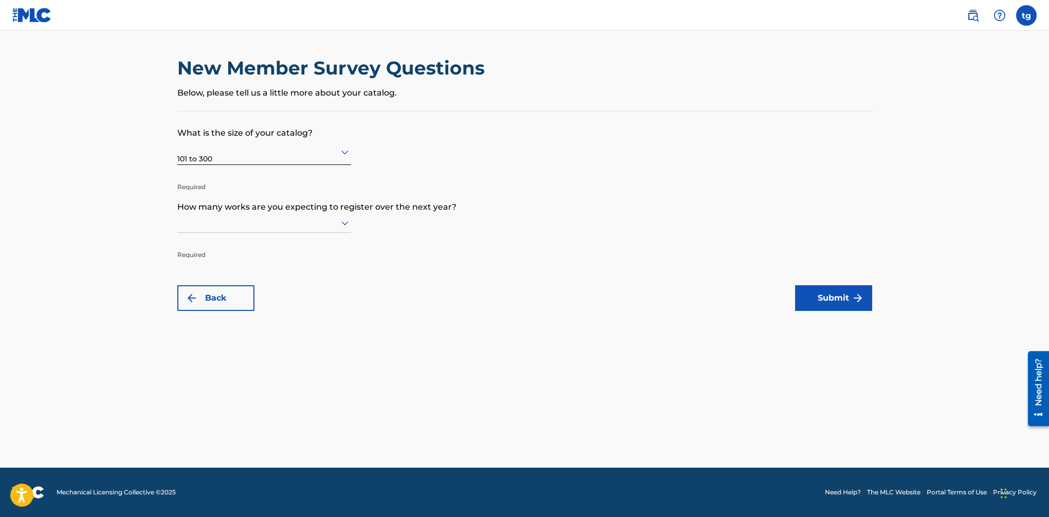
click at [264, 227] on div at bounding box center [264, 222] width 174 height 13
click at [246, 247] on div "Up to 100" at bounding box center [264, 244] width 173 height 23
click at [834, 292] on button "Submit" at bounding box center [833, 298] width 77 height 26
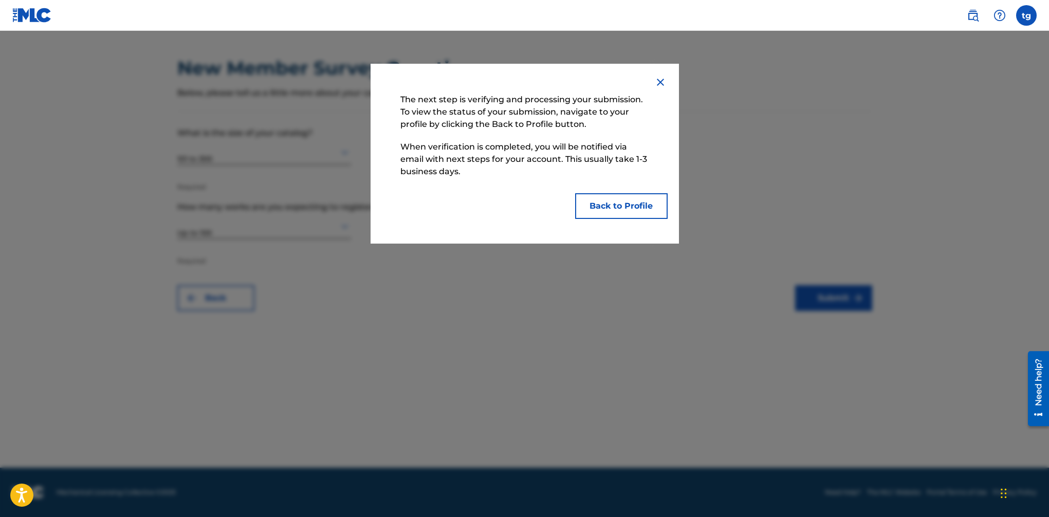
click at [625, 205] on button "Back to Profile" at bounding box center [621, 206] width 93 height 26
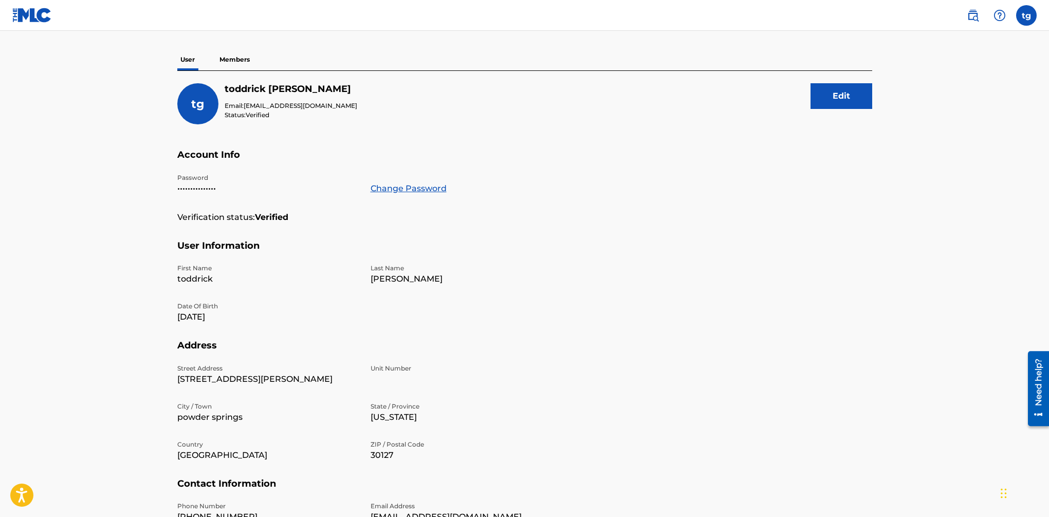
scroll to position [78, 0]
click at [236, 60] on p "Members" at bounding box center [234, 60] width 36 height 22
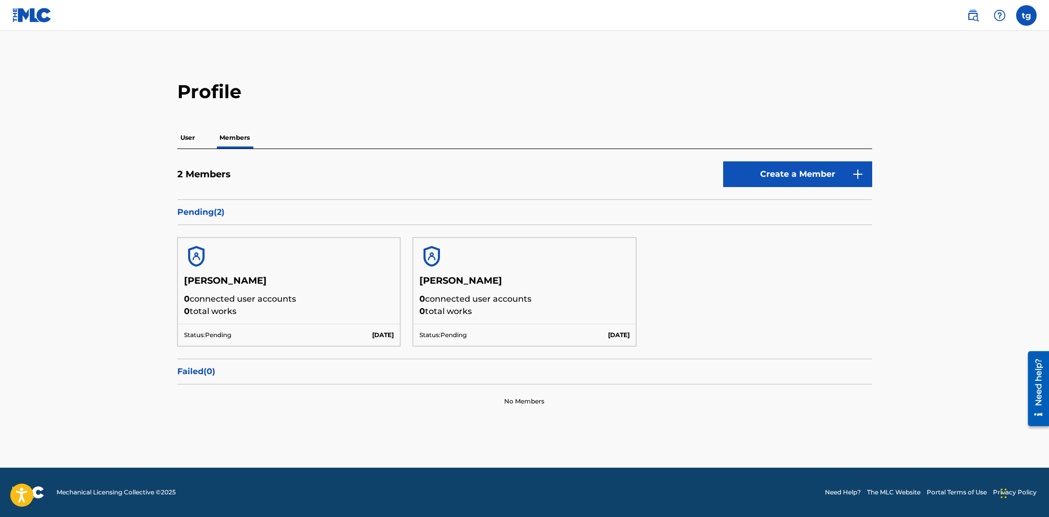
click at [805, 249] on div "[PERSON_NAME] 0 connected user accounts 0 total works Status: Pending [DATE] [P…" at bounding box center [524, 292] width 695 height 134
click at [187, 138] on p "User" at bounding box center [187, 138] width 21 height 22
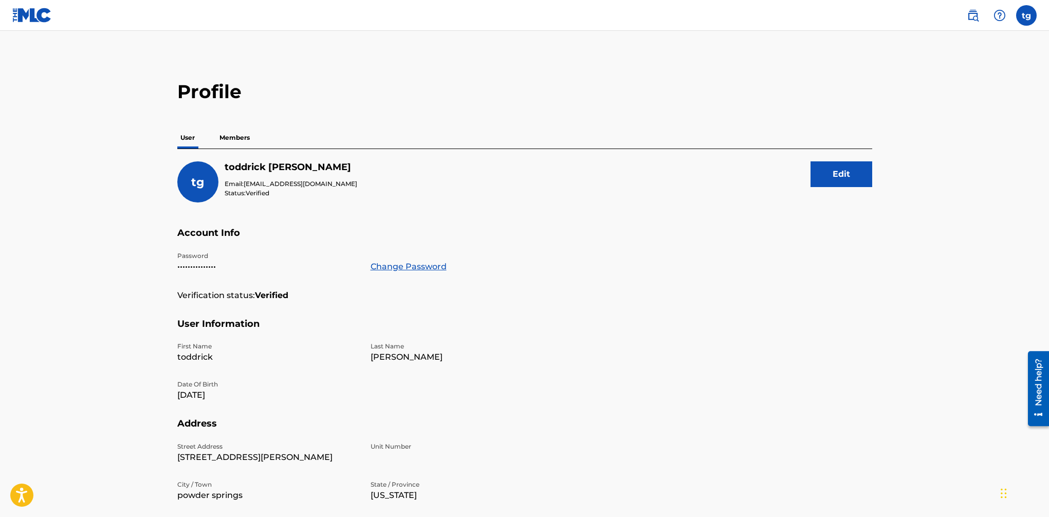
click at [834, 176] on button "Edit" at bounding box center [842, 174] width 62 height 26
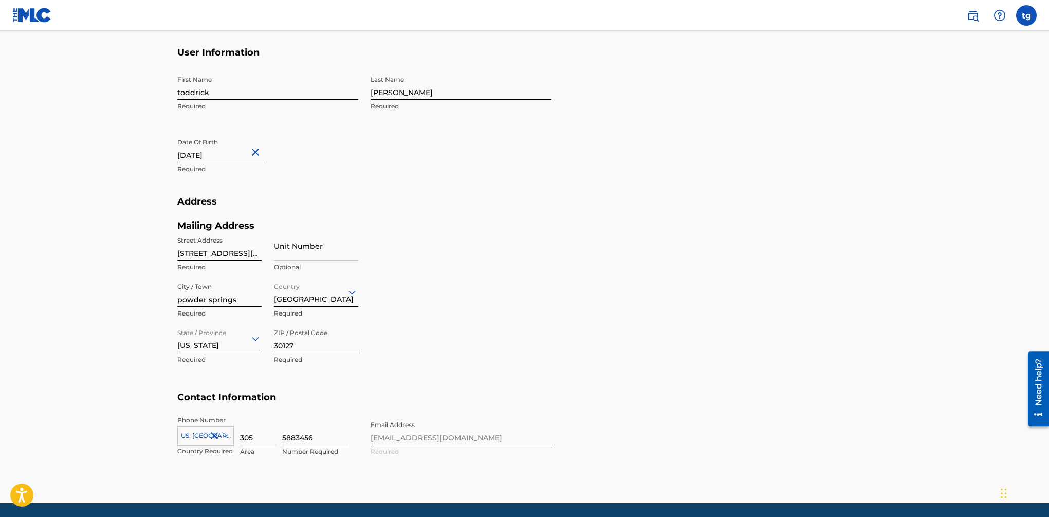
scroll to position [274, 0]
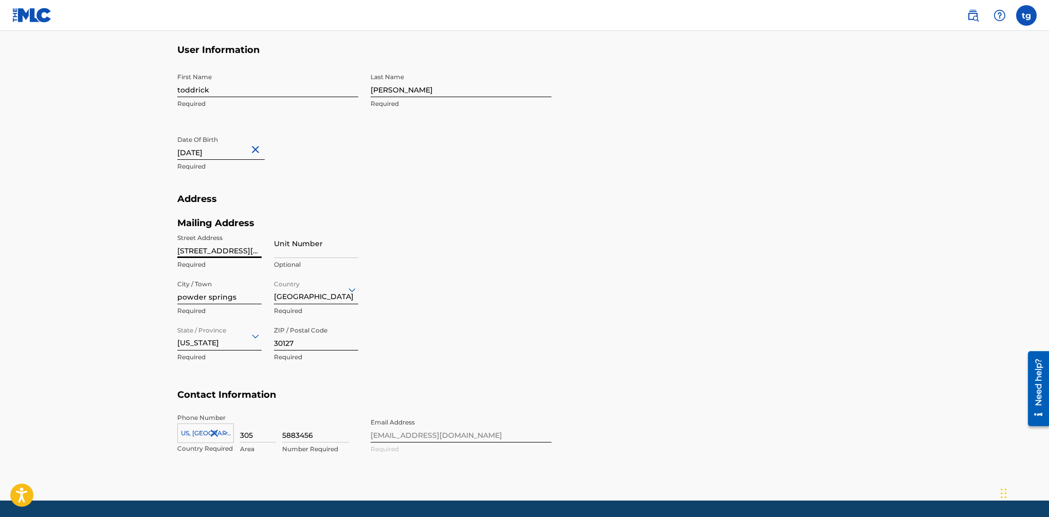
click at [234, 250] on input "[STREET_ADDRESS][PERSON_NAME]" at bounding box center [219, 243] width 84 height 29
type input "[STREET_ADDRESS]"
type input "[GEOGRAPHIC_DATA]"
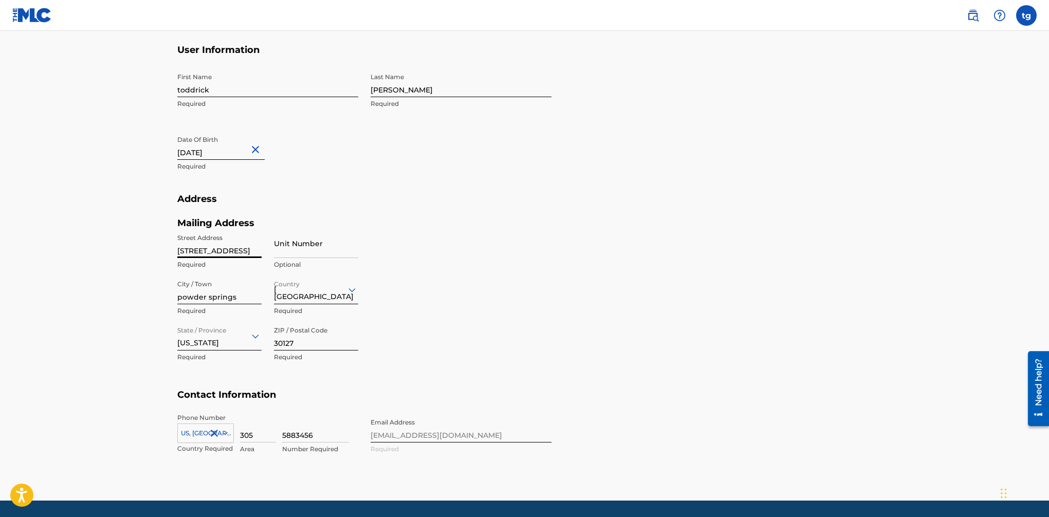
type input "GA"
click at [322, 319] on div "[GEOGRAPHIC_DATA]" at bounding box center [315, 315] width 83 height 23
click at [213, 363] on div "[US_STATE]" at bounding box center [219, 362] width 83 height 23
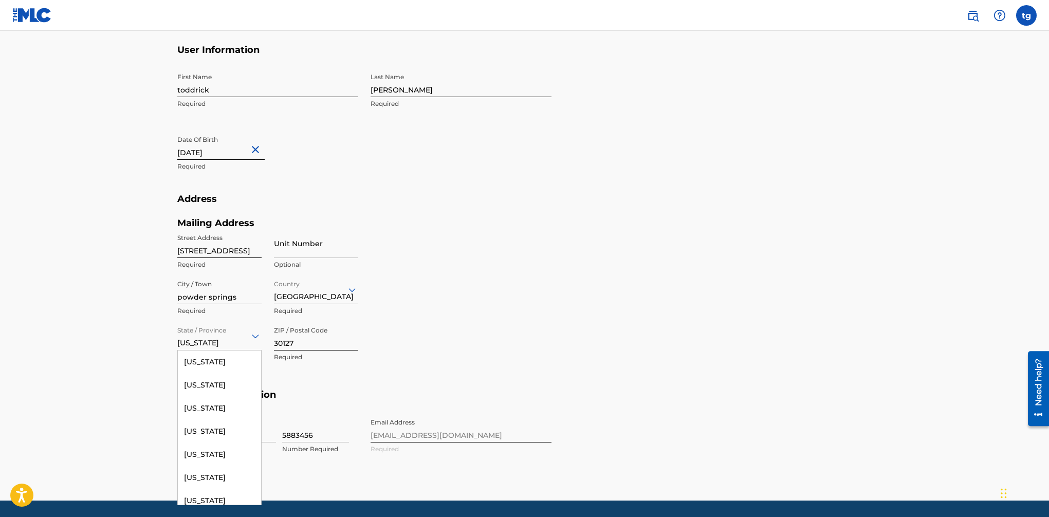
click at [214, 342] on div "[US_STATE]" at bounding box center [219, 335] width 84 height 25
click at [212, 403] on div "[US_STATE]" at bounding box center [219, 391] width 83 height 23
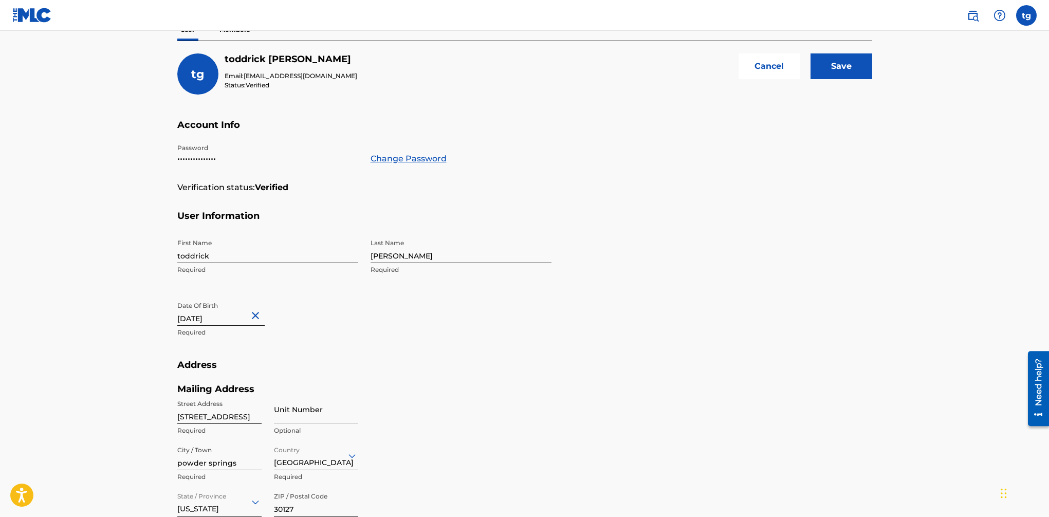
scroll to position [0, 0]
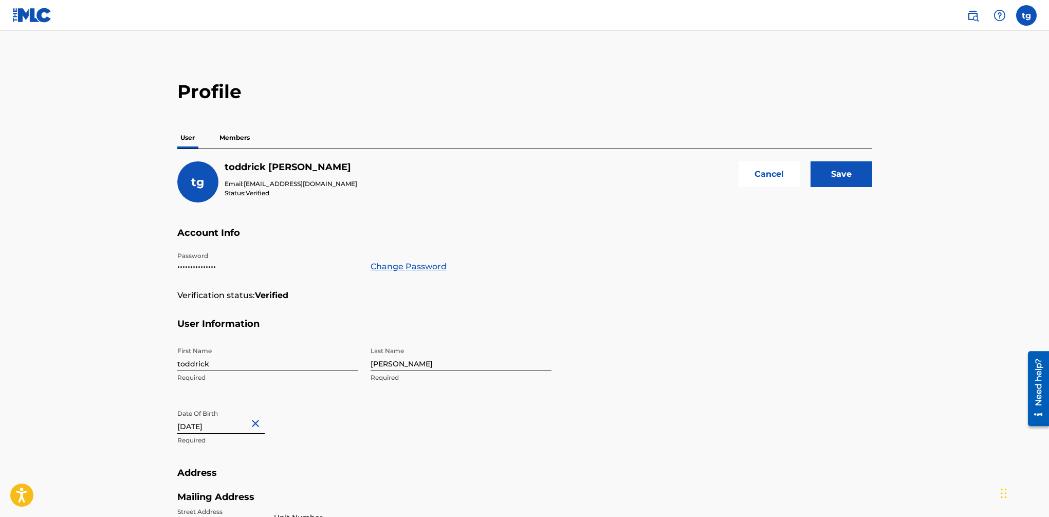
click at [838, 180] on input "Save" at bounding box center [842, 174] width 62 height 26
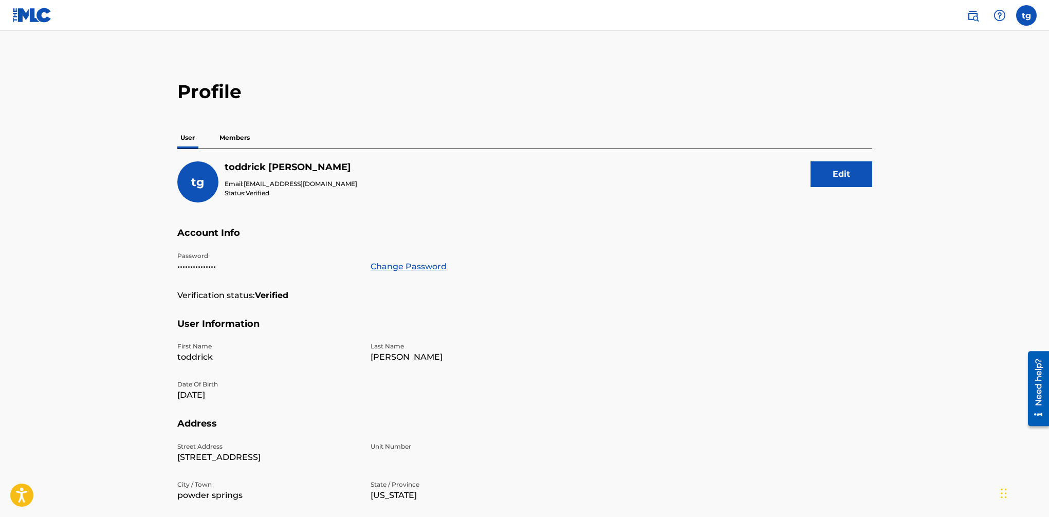
click at [234, 142] on p "Members" at bounding box center [234, 138] width 36 height 22
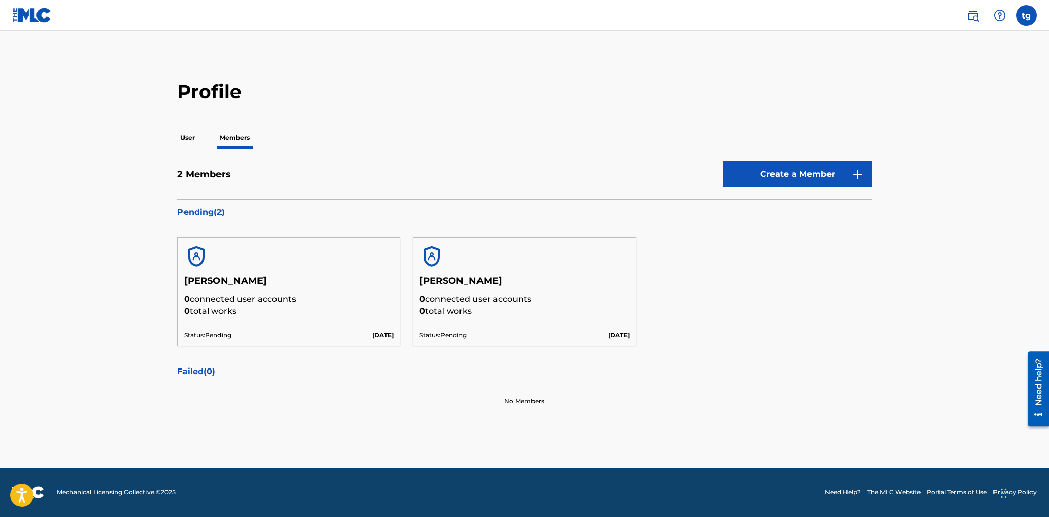
click at [438, 275] on h5 "[PERSON_NAME]" at bounding box center [524, 284] width 210 height 18
click at [373, 271] on div at bounding box center [289, 256] width 223 height 37
click at [317, 299] on p "0 connected user accounts" at bounding box center [289, 299] width 210 height 12
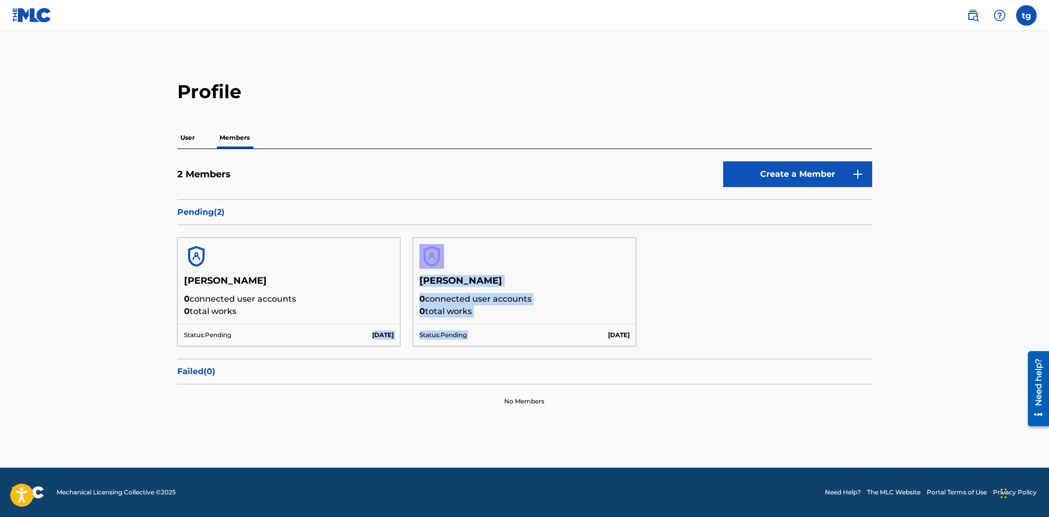
drag, startPoint x: 358, startPoint y: 337, endPoint x: 554, endPoint y: 336, distance: 196.3
click at [557, 335] on div "[PERSON_NAME] 0 connected user accounts 0 total works Status: Pending [DATE] [P…" at bounding box center [524, 292] width 695 height 134
drag, startPoint x: 550, startPoint y: 338, endPoint x: 541, endPoint y: 340, distance: 9.5
click at [550, 338] on div "Status: Pending [DATE]" at bounding box center [524, 335] width 223 height 22
